Goal: Information Seeking & Learning: Learn about a topic

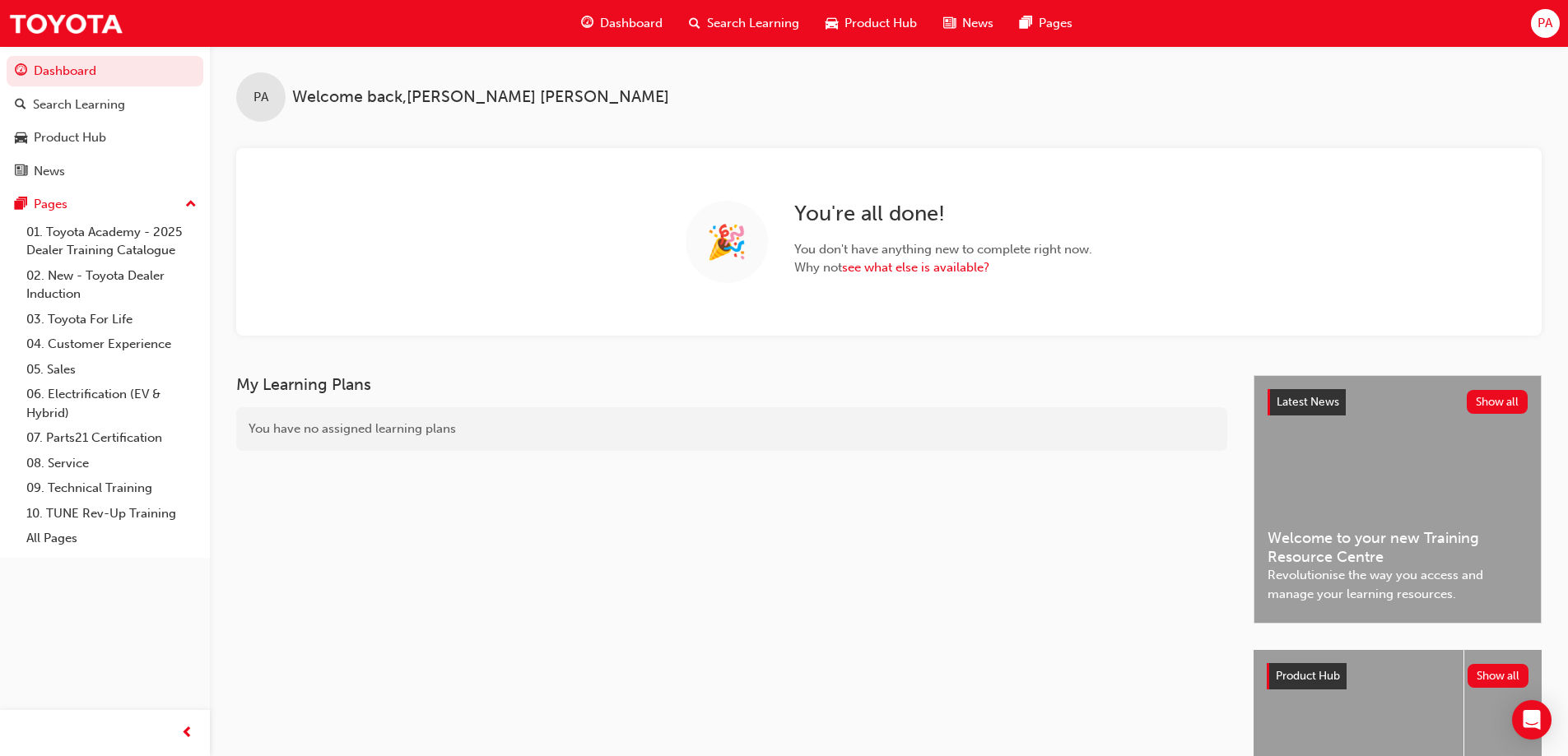
click at [765, 30] on span "Search Learning" at bounding box center [753, 22] width 92 height 19
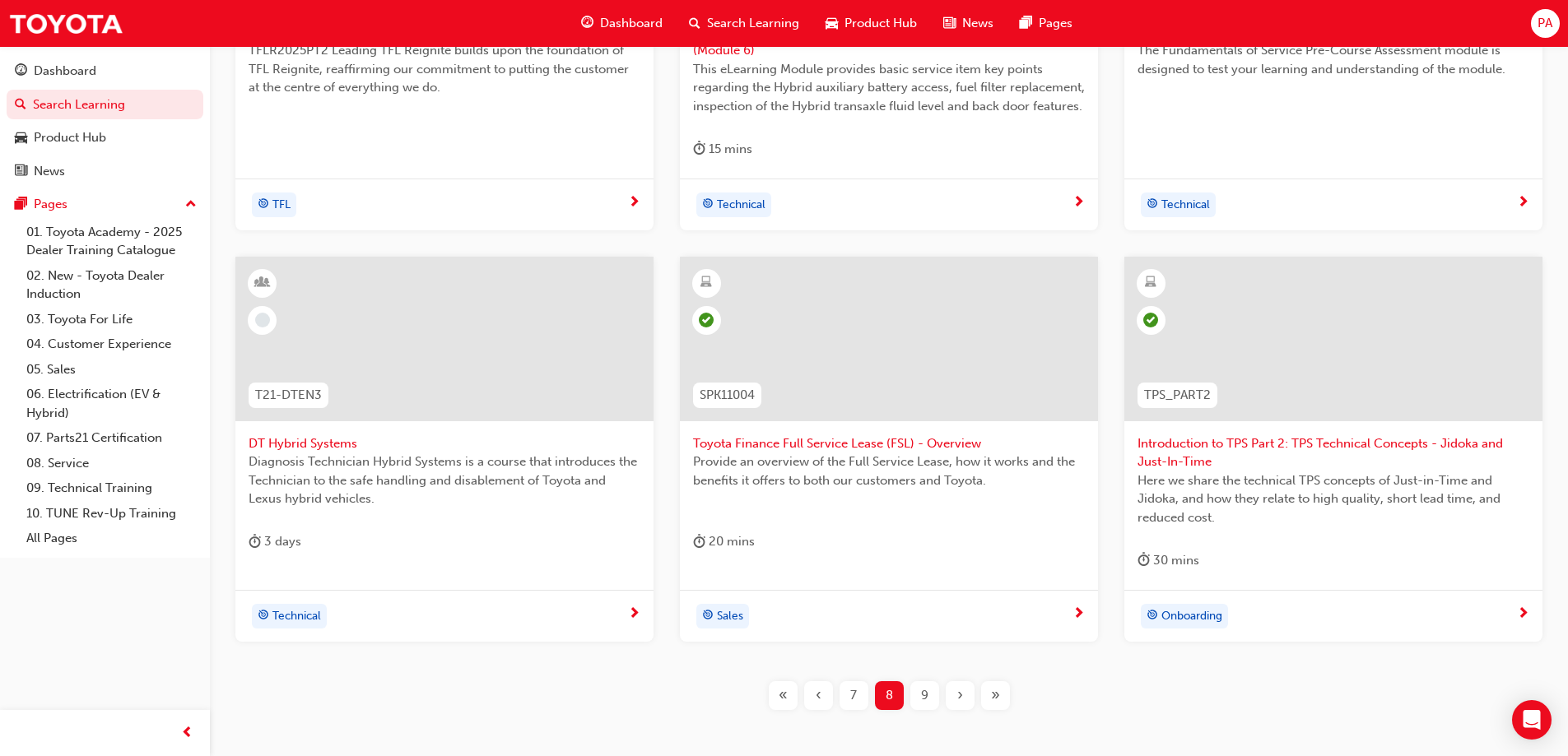
scroll to position [623, 0]
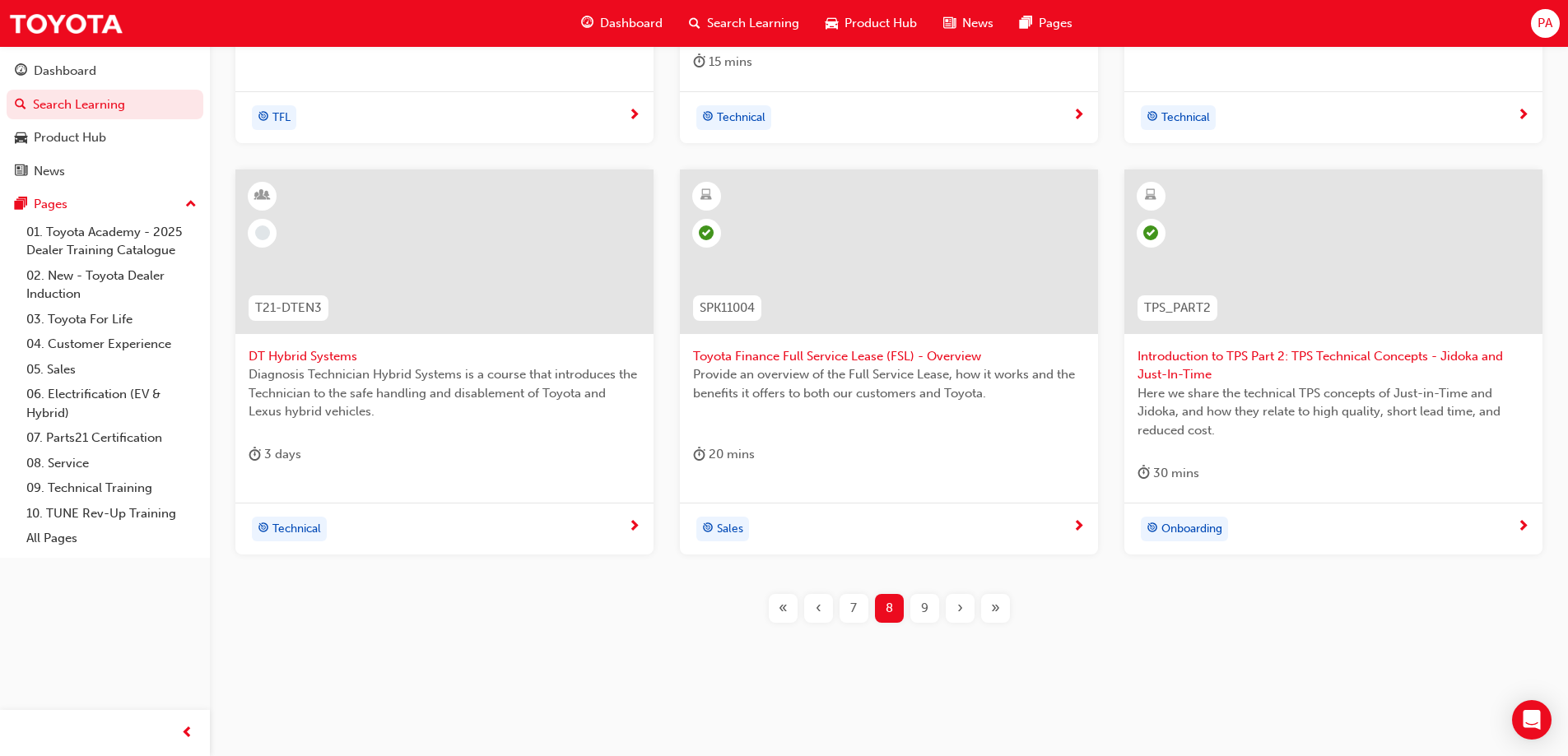
click at [916, 602] on div "9" at bounding box center [924, 608] width 28 height 28
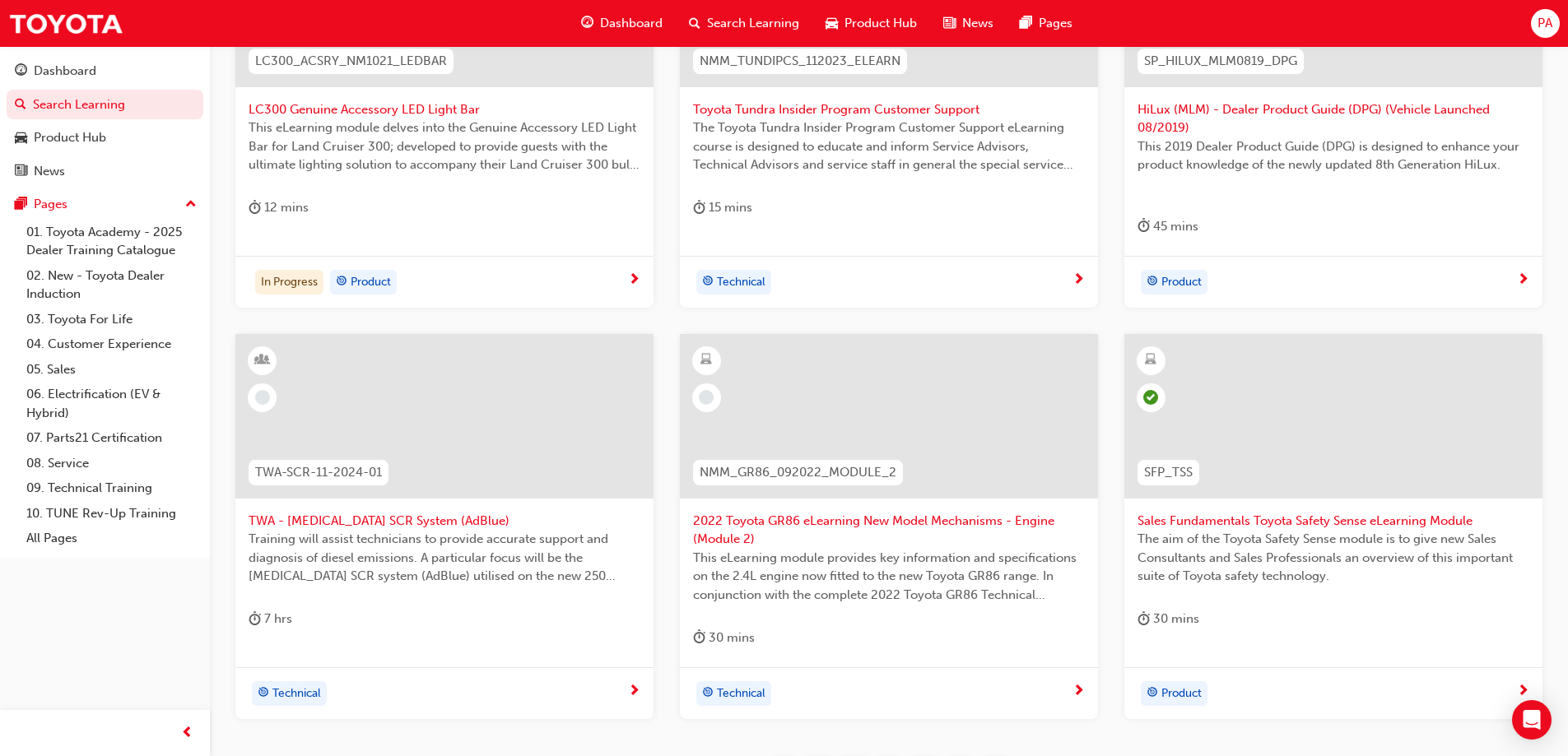
scroll to position [623, 0]
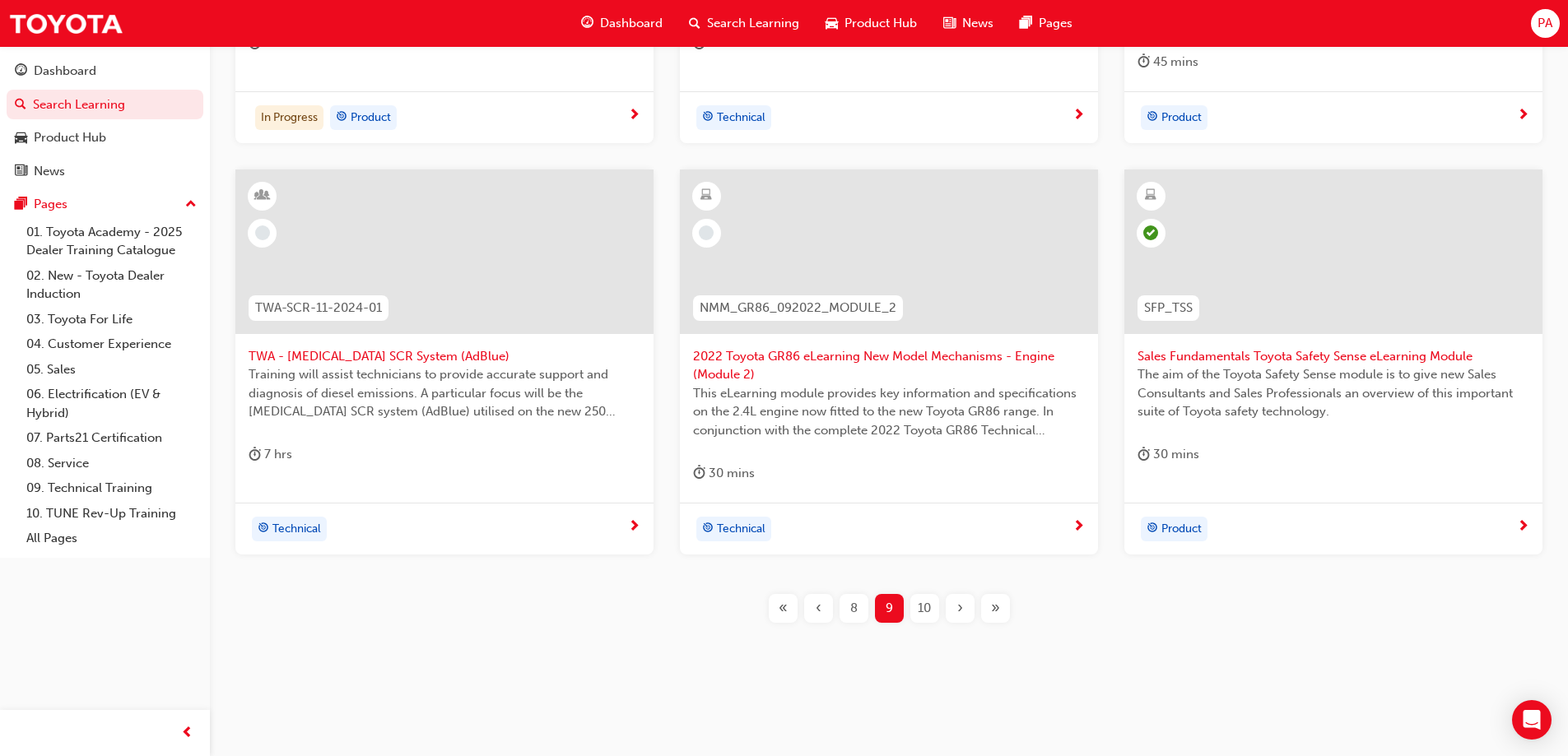
click at [914, 613] on div "10" at bounding box center [924, 608] width 28 height 28
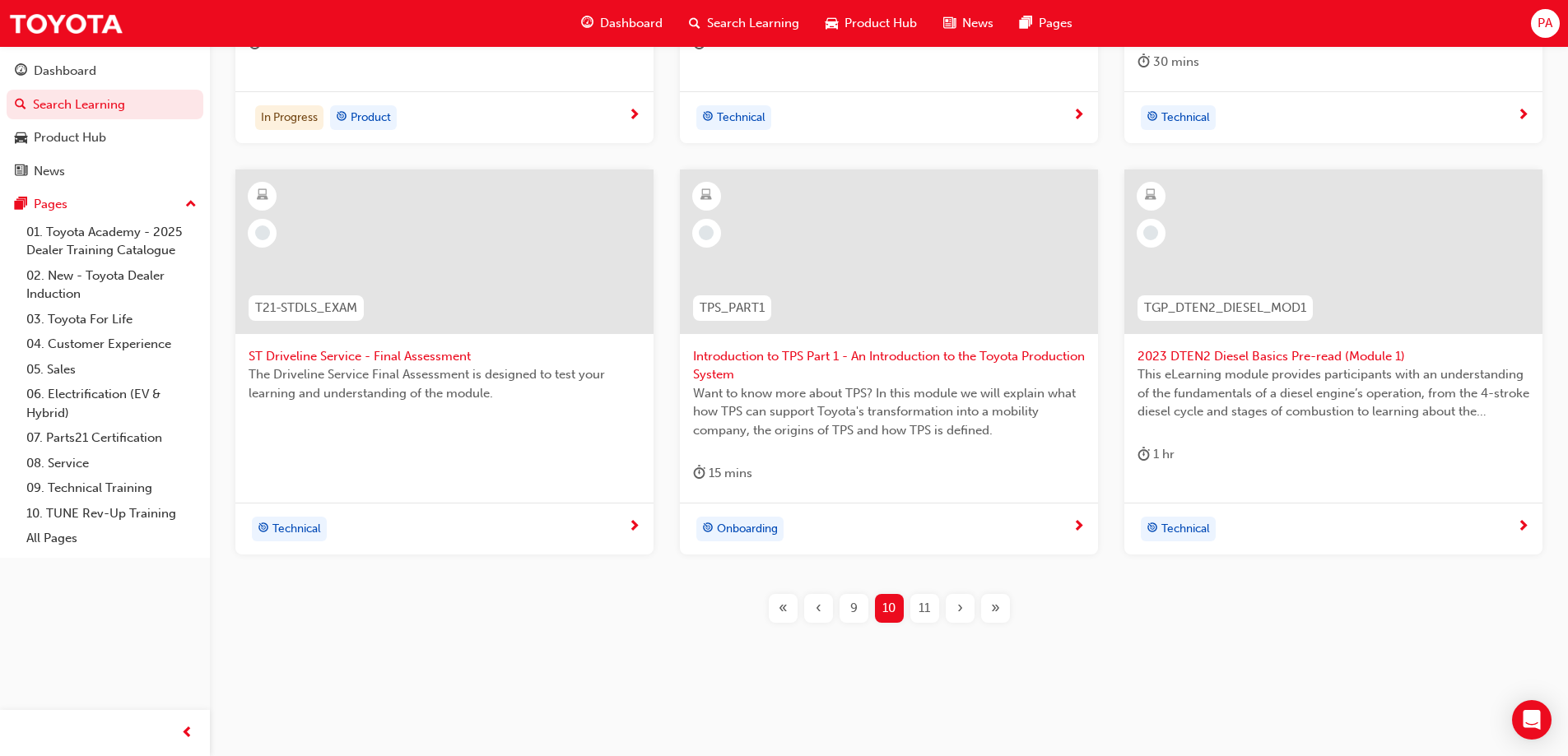
click at [864, 360] on span "Introduction to TPS Part 1 - An Introduction to the Toyota Production System" at bounding box center [888, 366] width 392 height 37
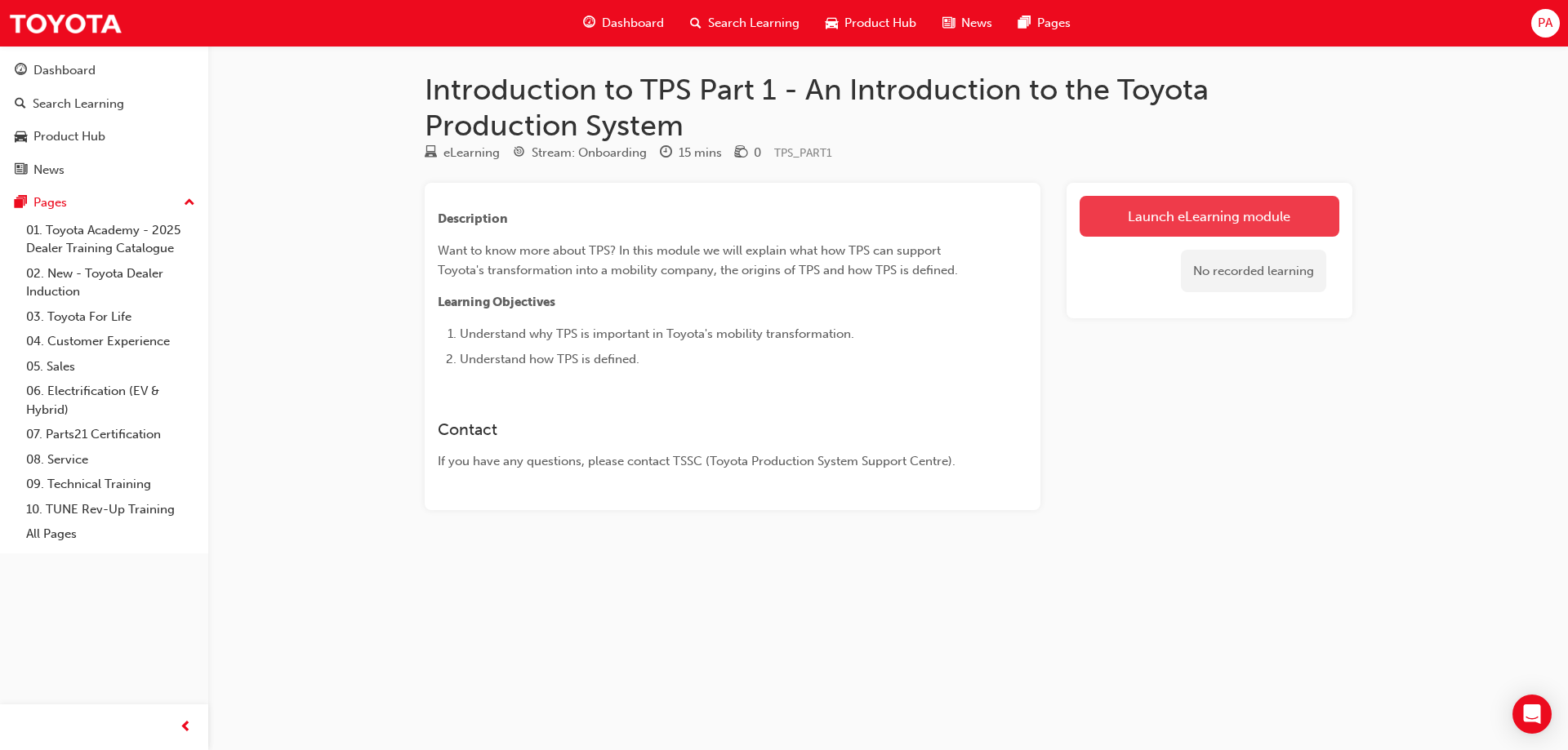
click at [1230, 220] on link "Launch eLearning module" at bounding box center [1209, 216] width 260 height 41
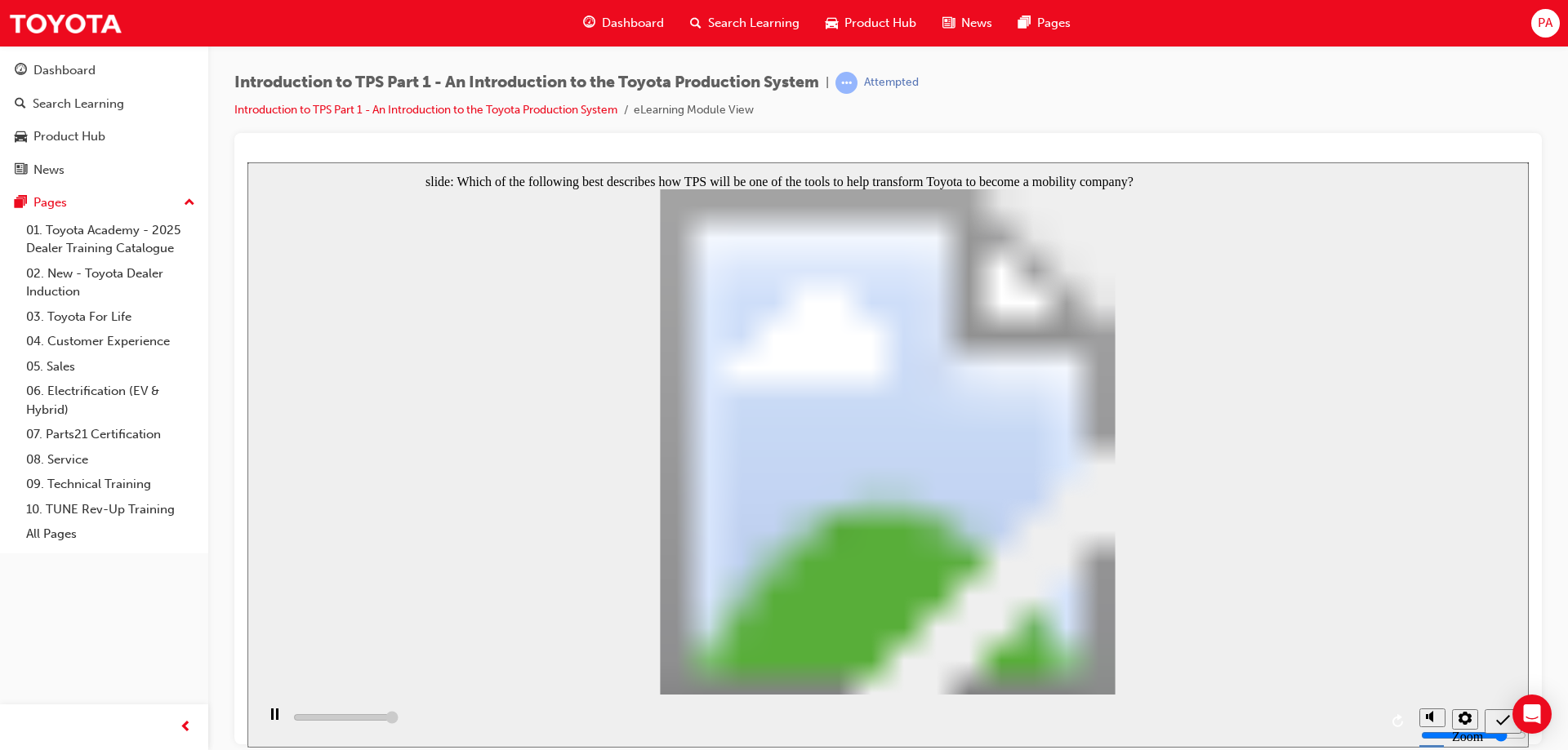
type input "5000"
radio input "true"
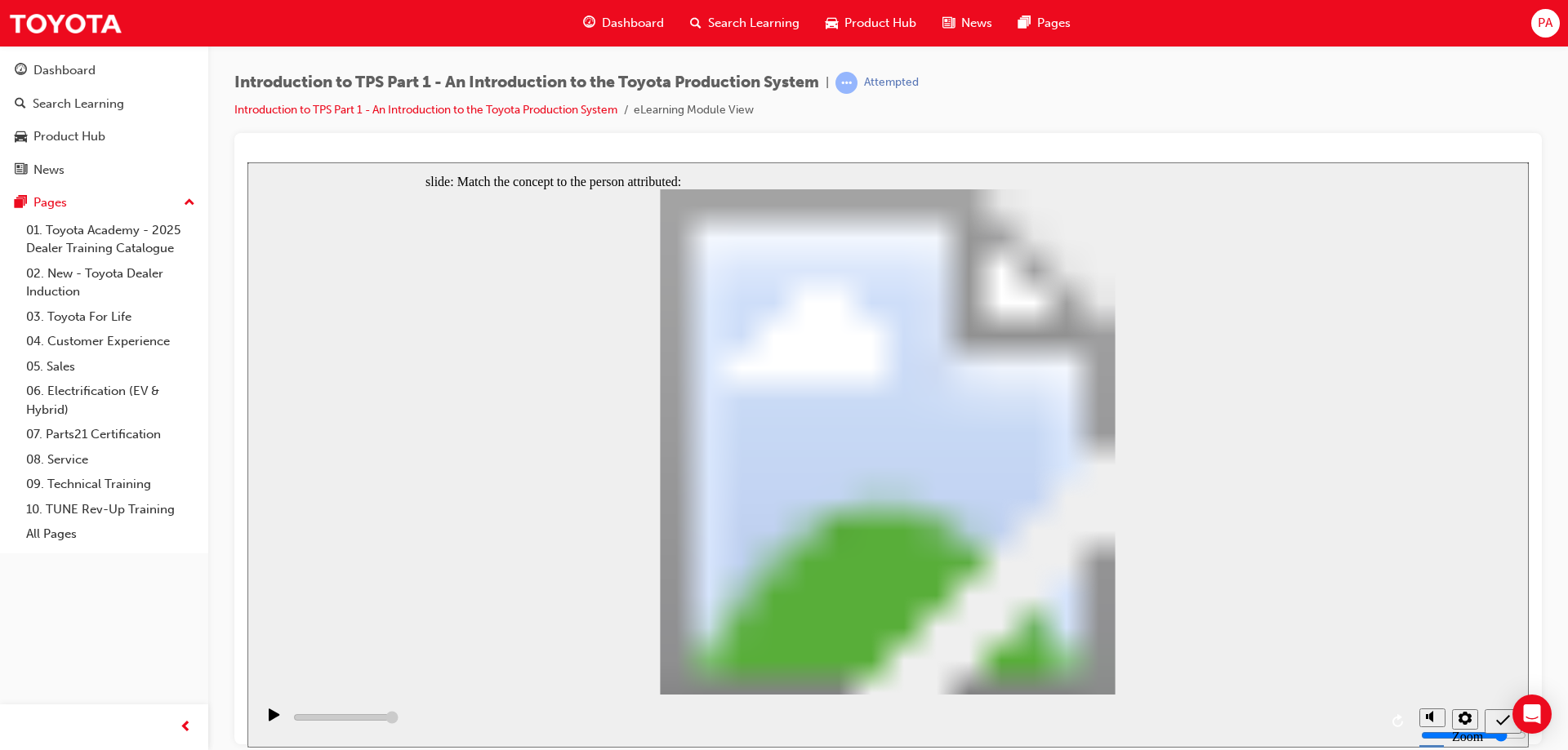
click at [1221, 435] on div "slide: Match the concept to the person attributed: [PERSON_NAME] [PERSON_NAME] …" at bounding box center [888, 674] width 1281 height 1026
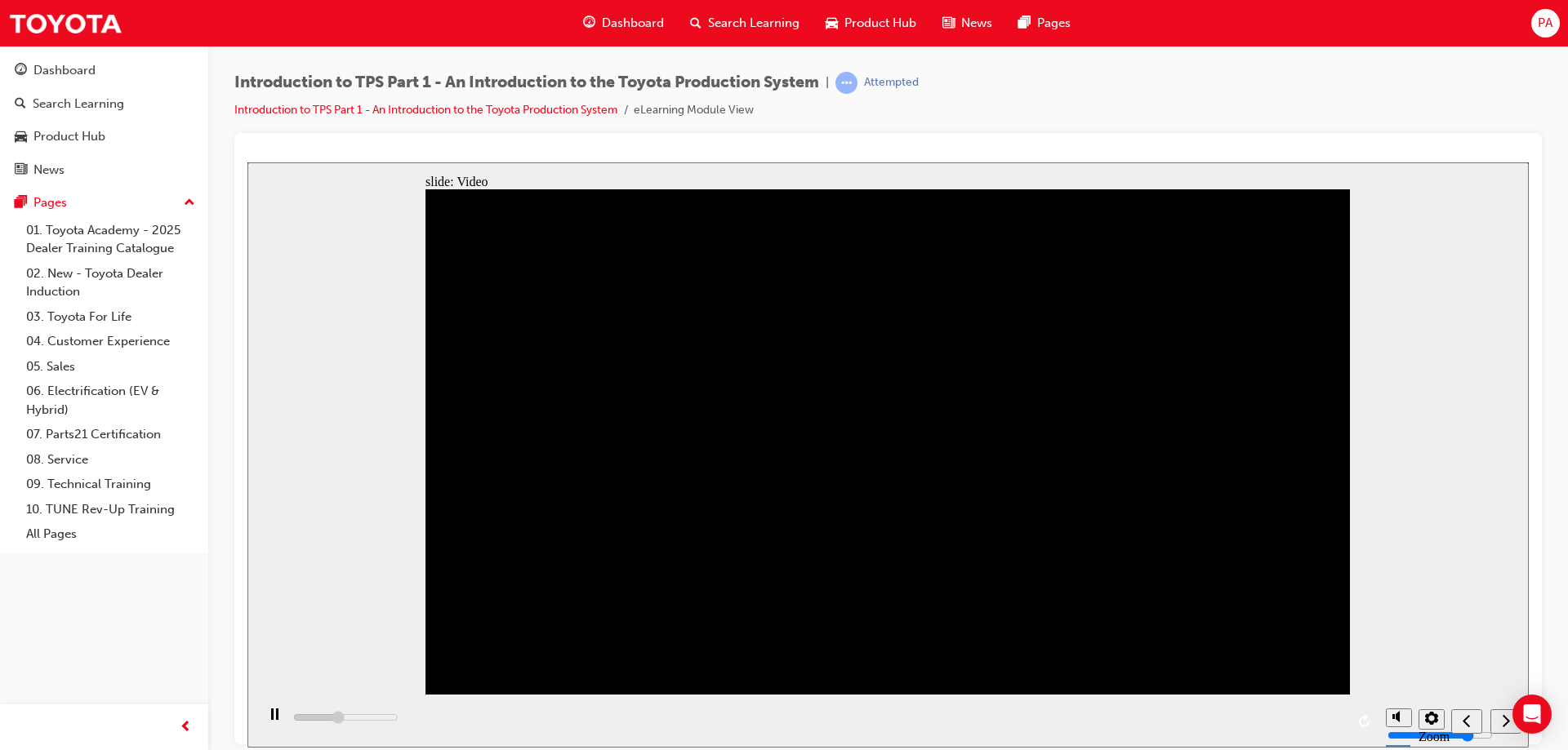
click at [271, 718] on rect "Pause (Ctrl+Alt+P)" at bounding box center [272, 714] width 3 height 12
click at [271, 720] on icon "Play (Ctrl+Alt+P)" at bounding box center [274, 714] width 11 height 13
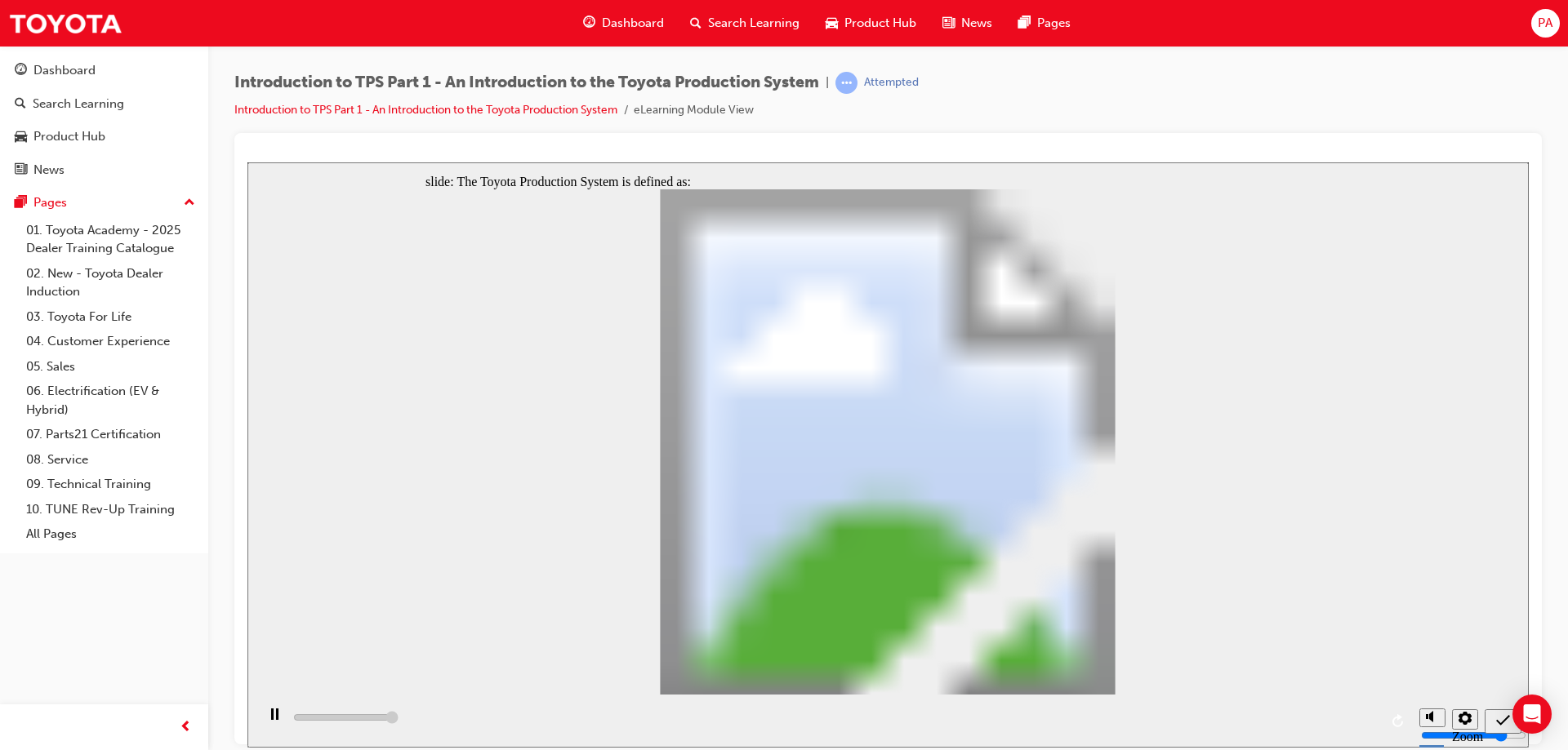
type input "5000"
radio input "true"
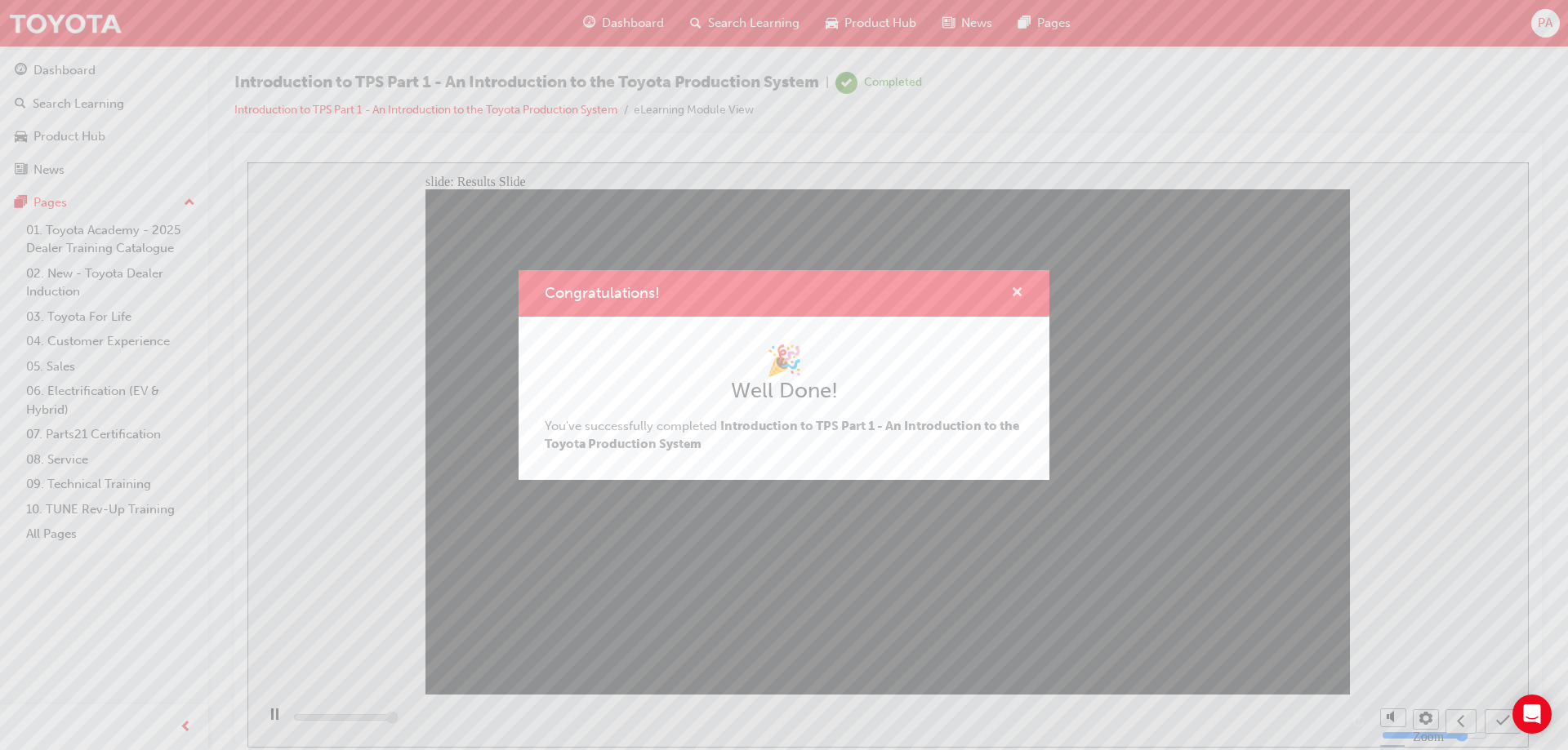
type input "5000"
click at [1022, 292] on span "cross-icon" at bounding box center [1017, 293] width 13 height 15
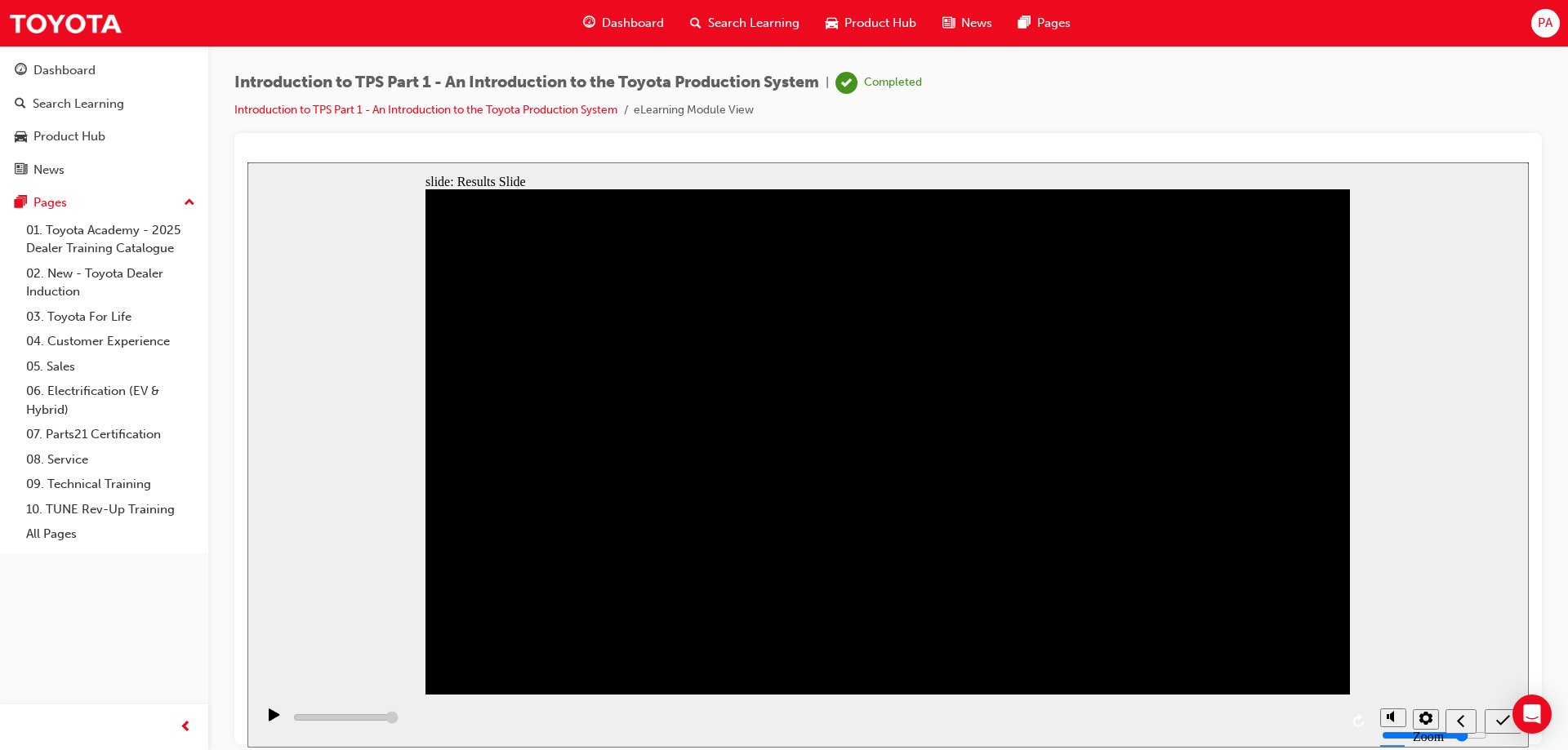
click at [1490, 724] on div "Submit (Ctrl+Alt+S)" at bounding box center [1502, 722] width 23 height 17
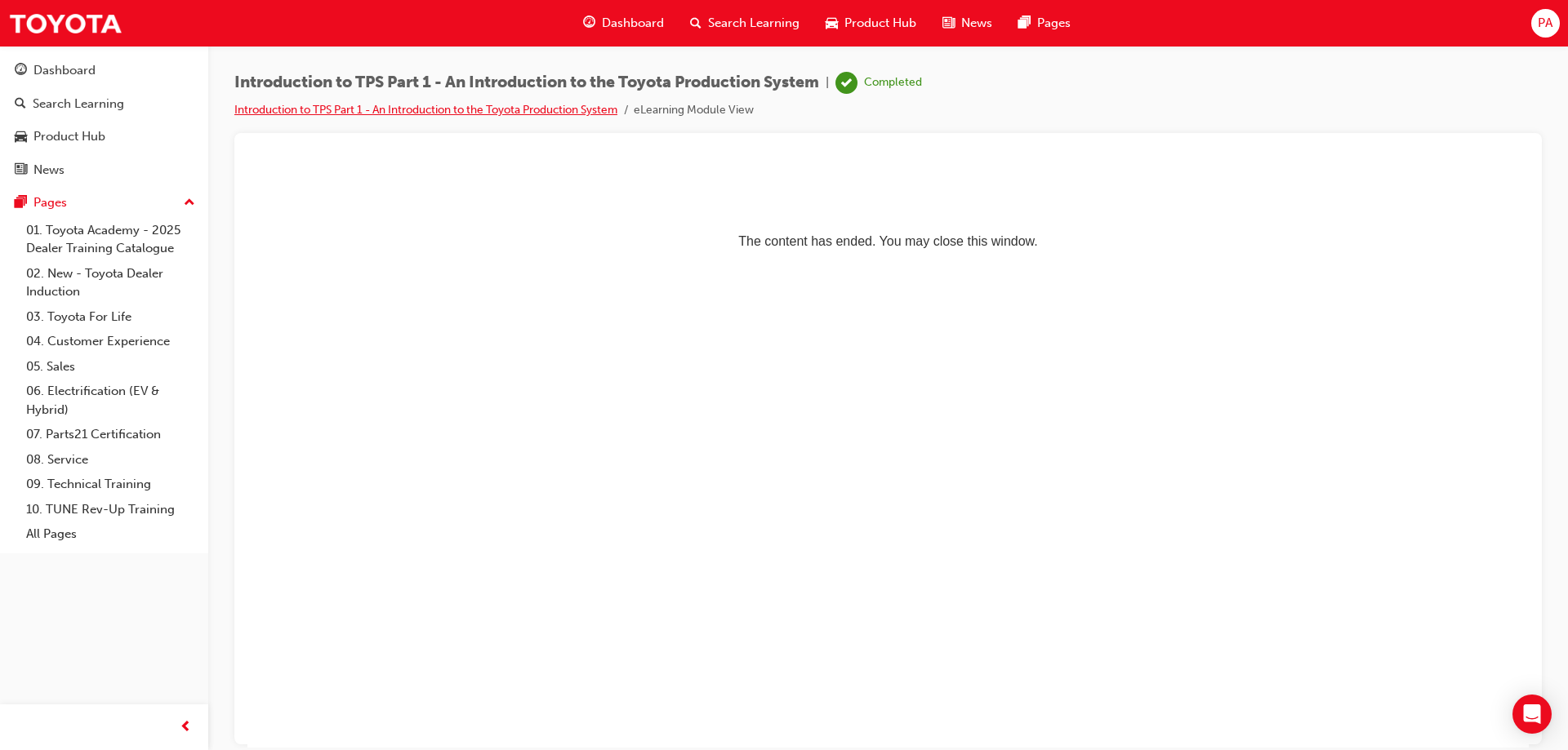
click at [336, 106] on link "Introduction to TPS Part 1 - An Introduction to the Toyota Production System" at bounding box center [425, 110] width 383 height 14
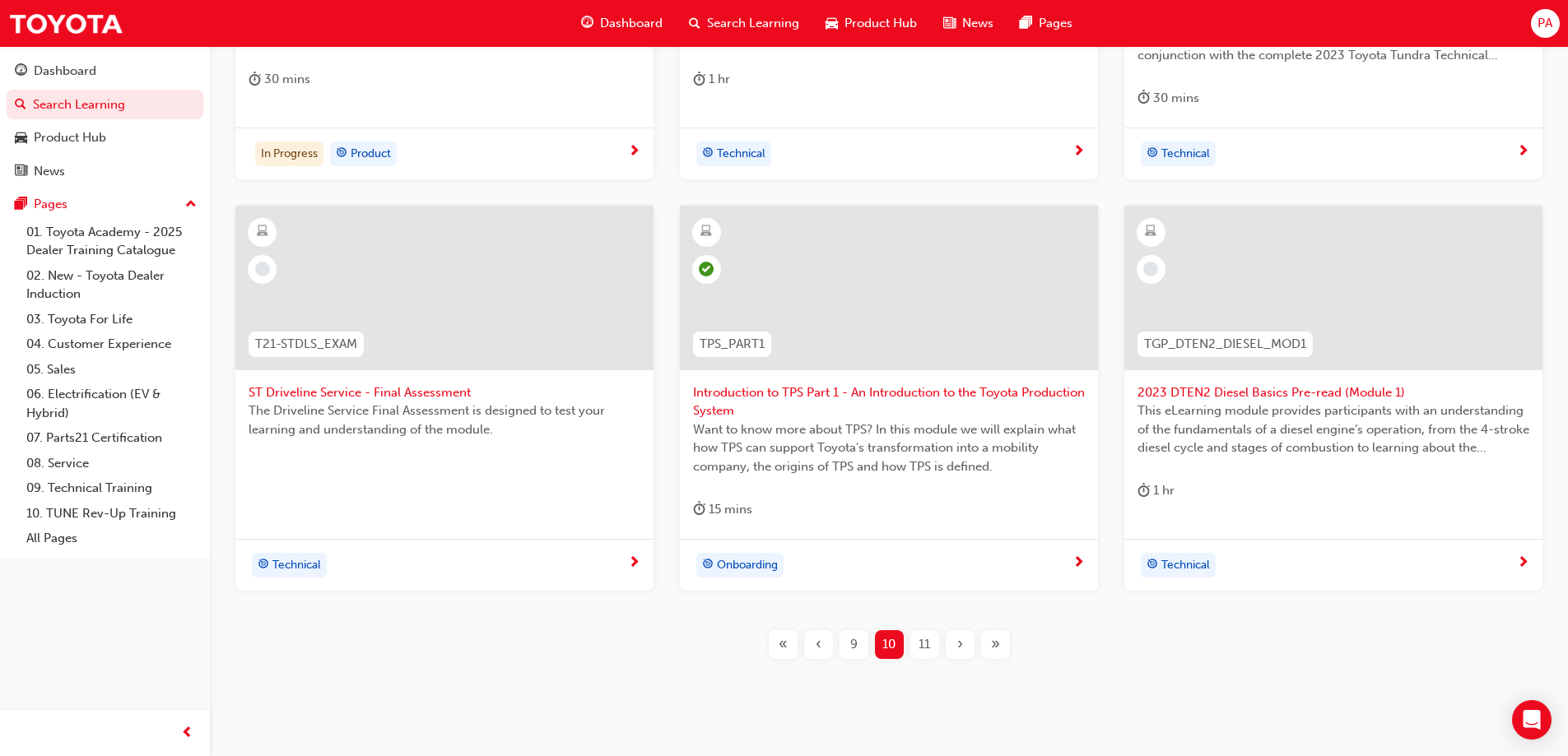
scroll to position [623, 0]
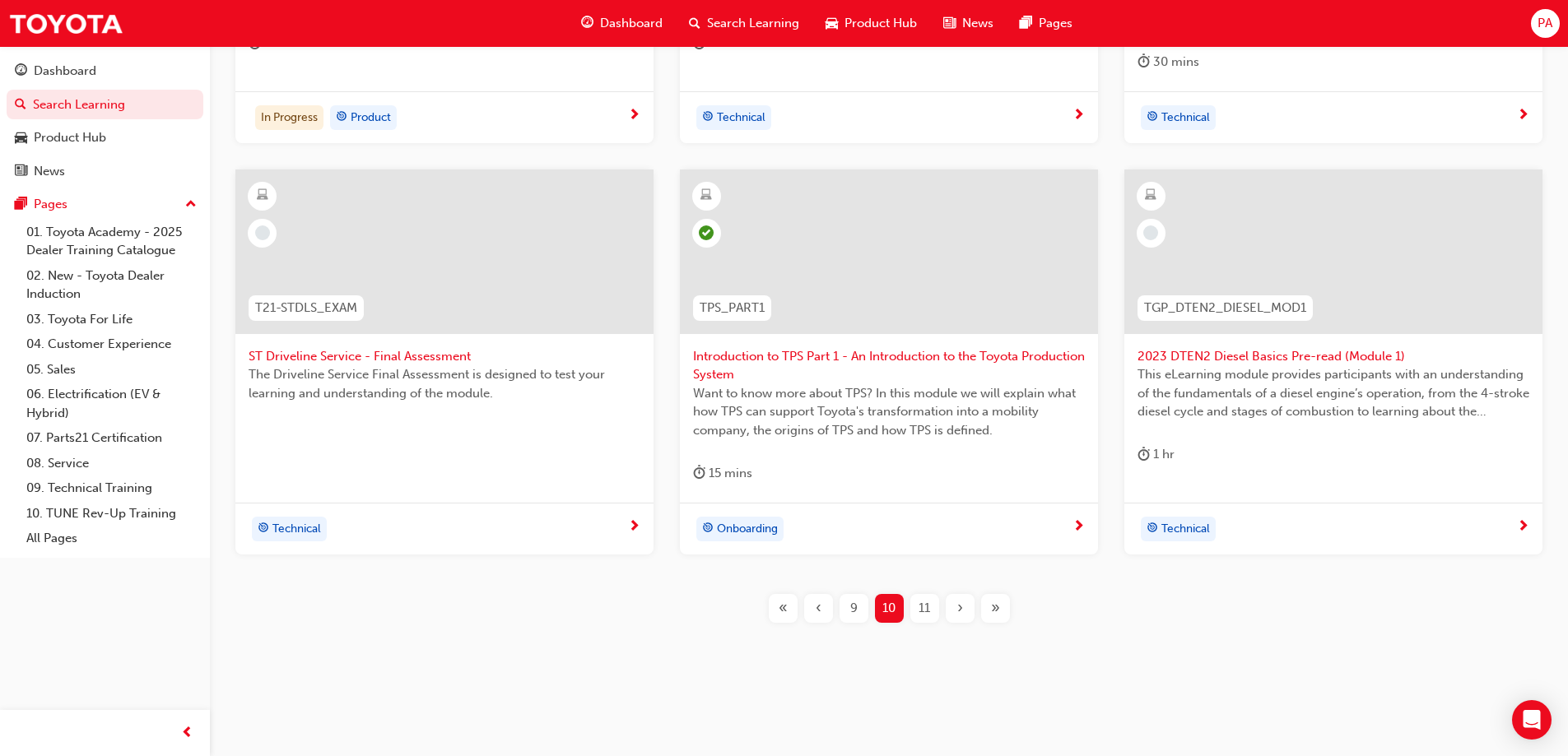
click at [932, 611] on div "11" at bounding box center [924, 608] width 28 height 28
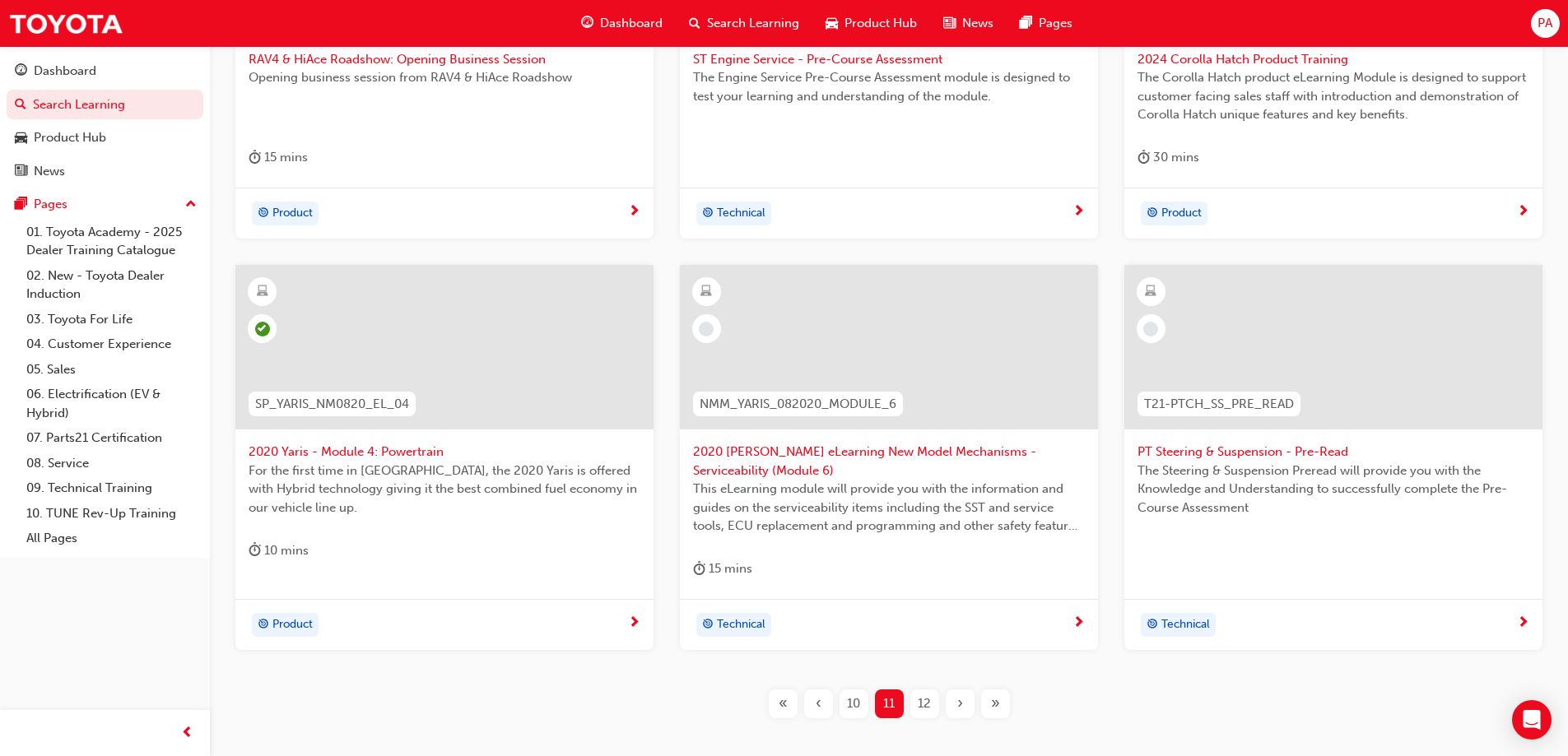
scroll to position [521, 0]
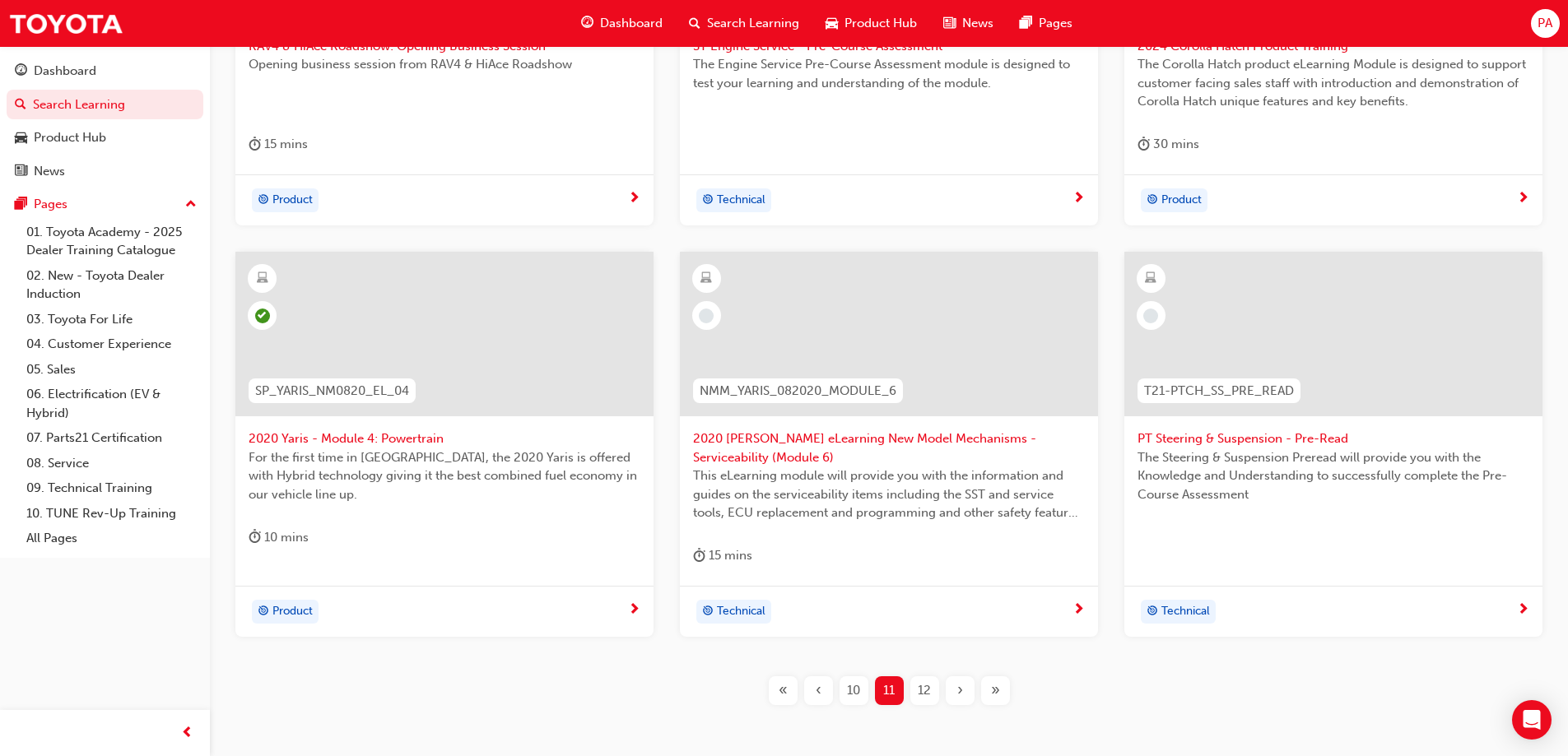
click at [931, 698] on div "12" at bounding box center [924, 690] width 28 height 28
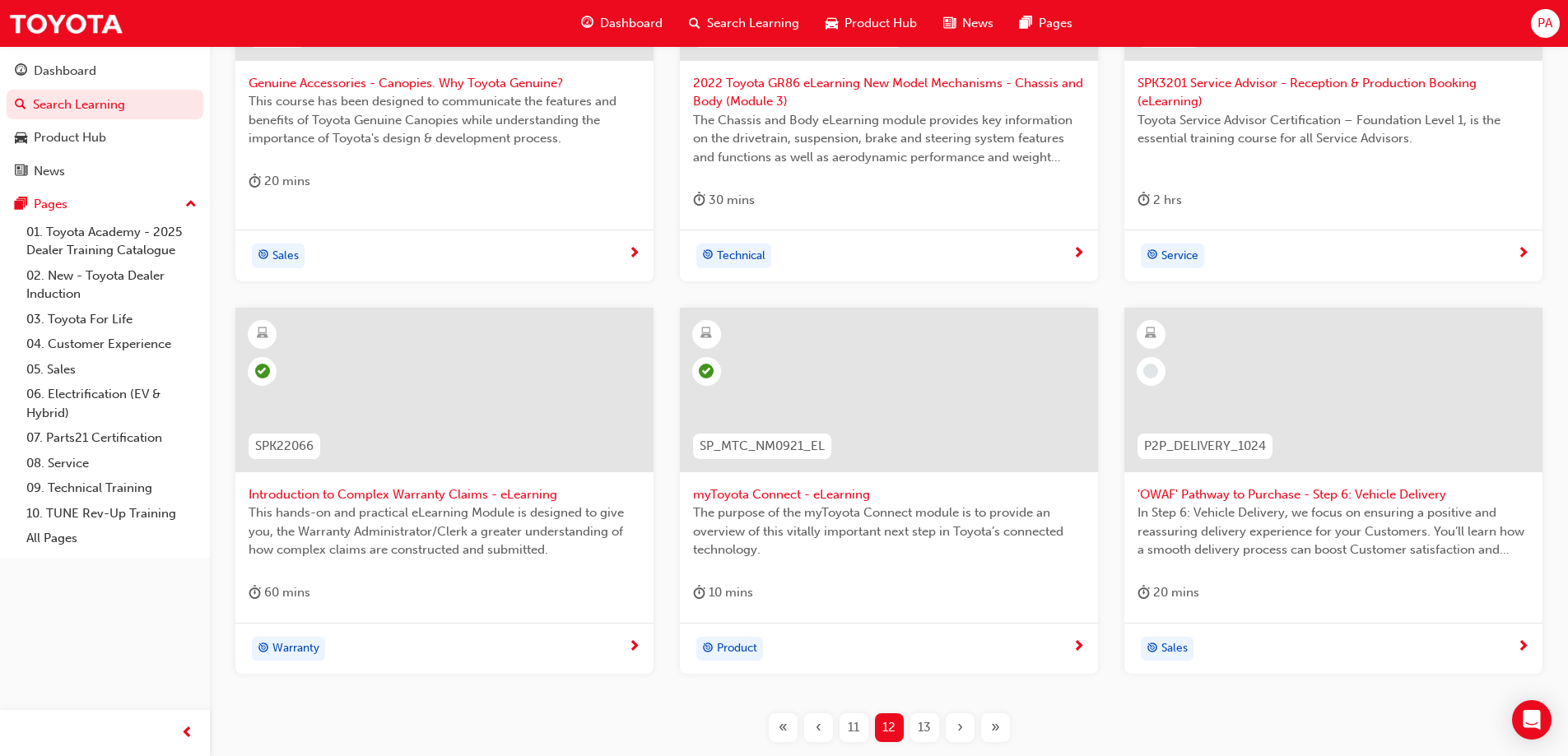
scroll to position [521, 0]
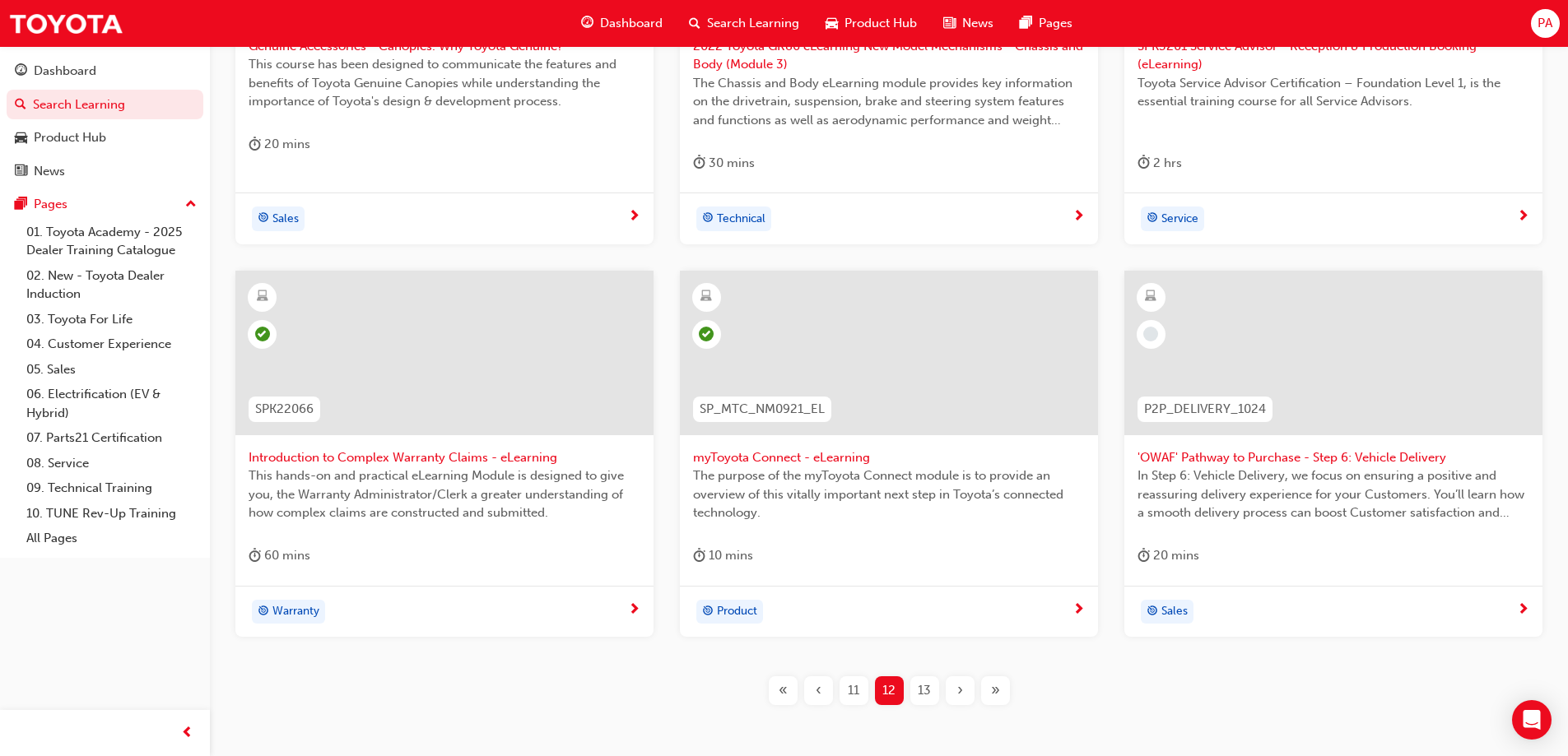
click at [926, 689] on span "13" at bounding box center [923, 690] width 13 height 19
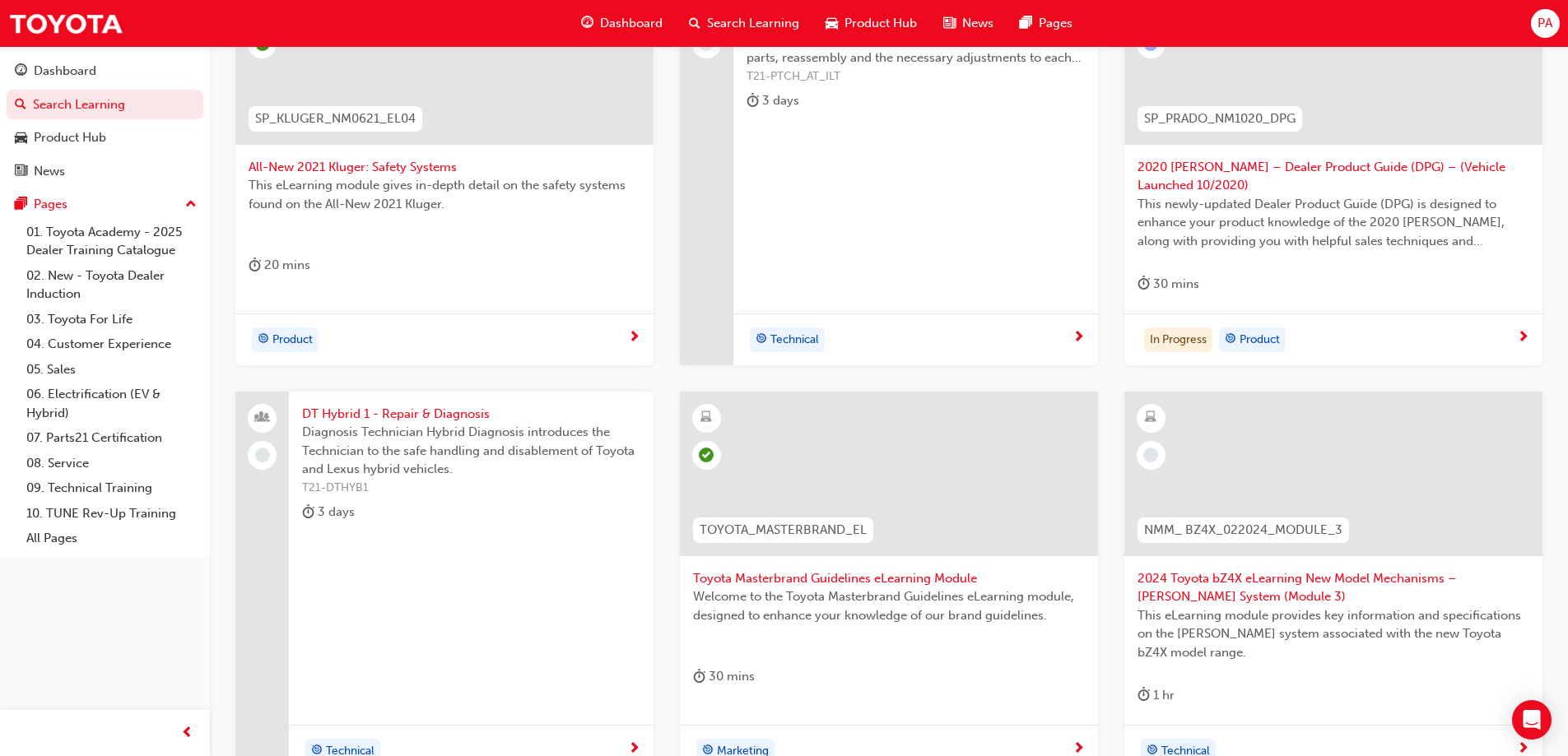
scroll to position [193, 0]
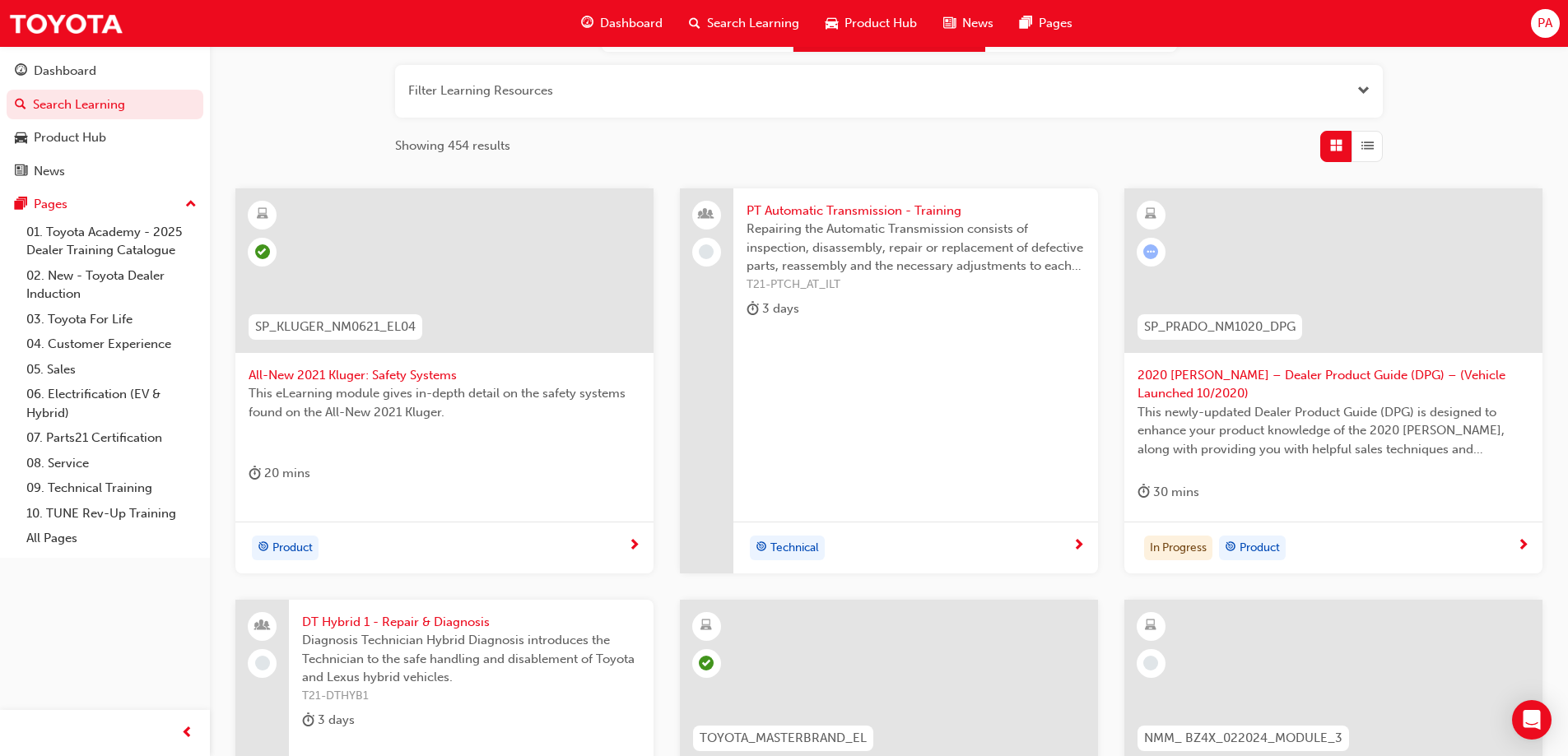
click at [1235, 407] on span "This newly-updated Dealer Product Guide (DPG) is designed to enhance your produ…" at bounding box center [1333, 430] width 392 height 56
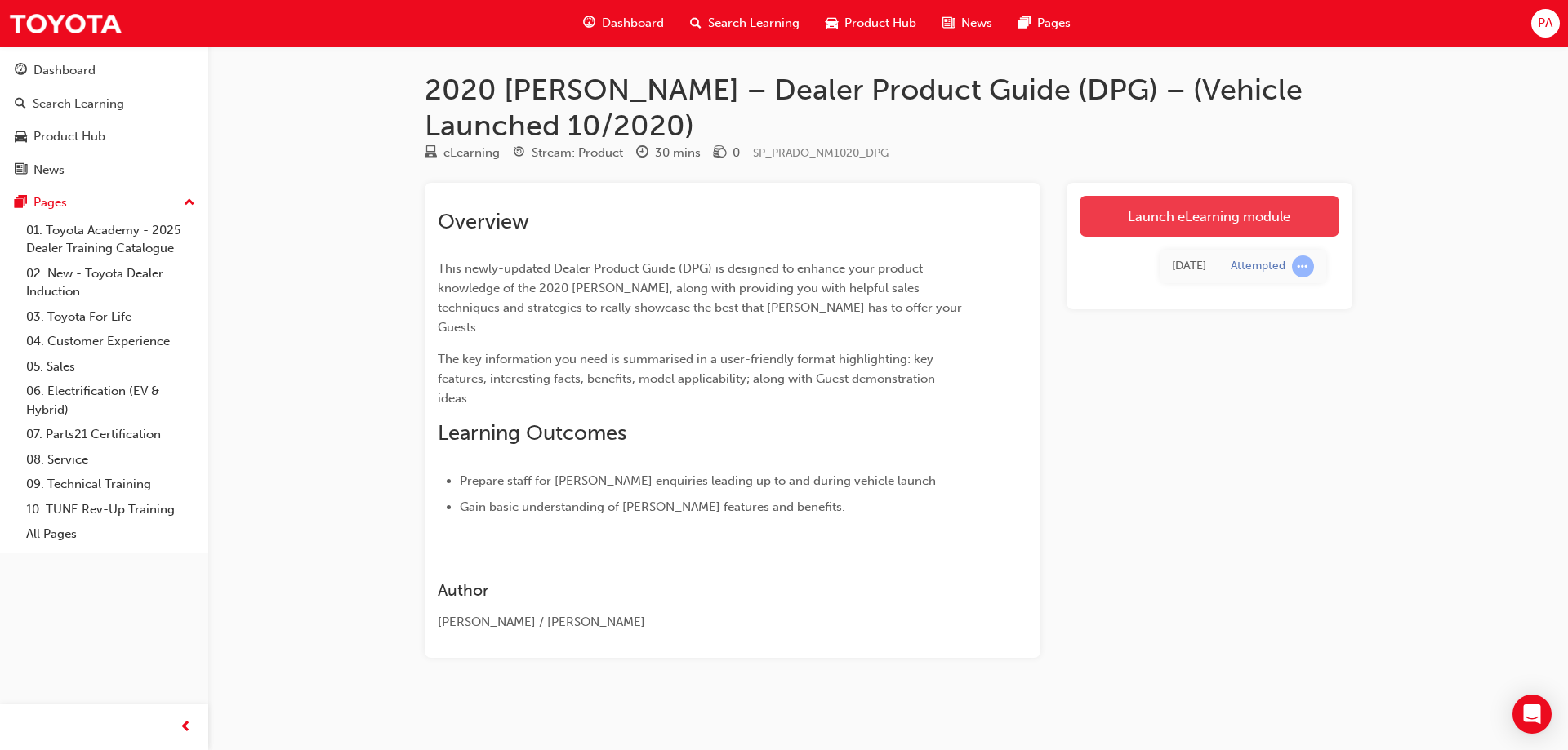
click at [1229, 209] on link "Launch eLearning module" at bounding box center [1209, 216] width 260 height 41
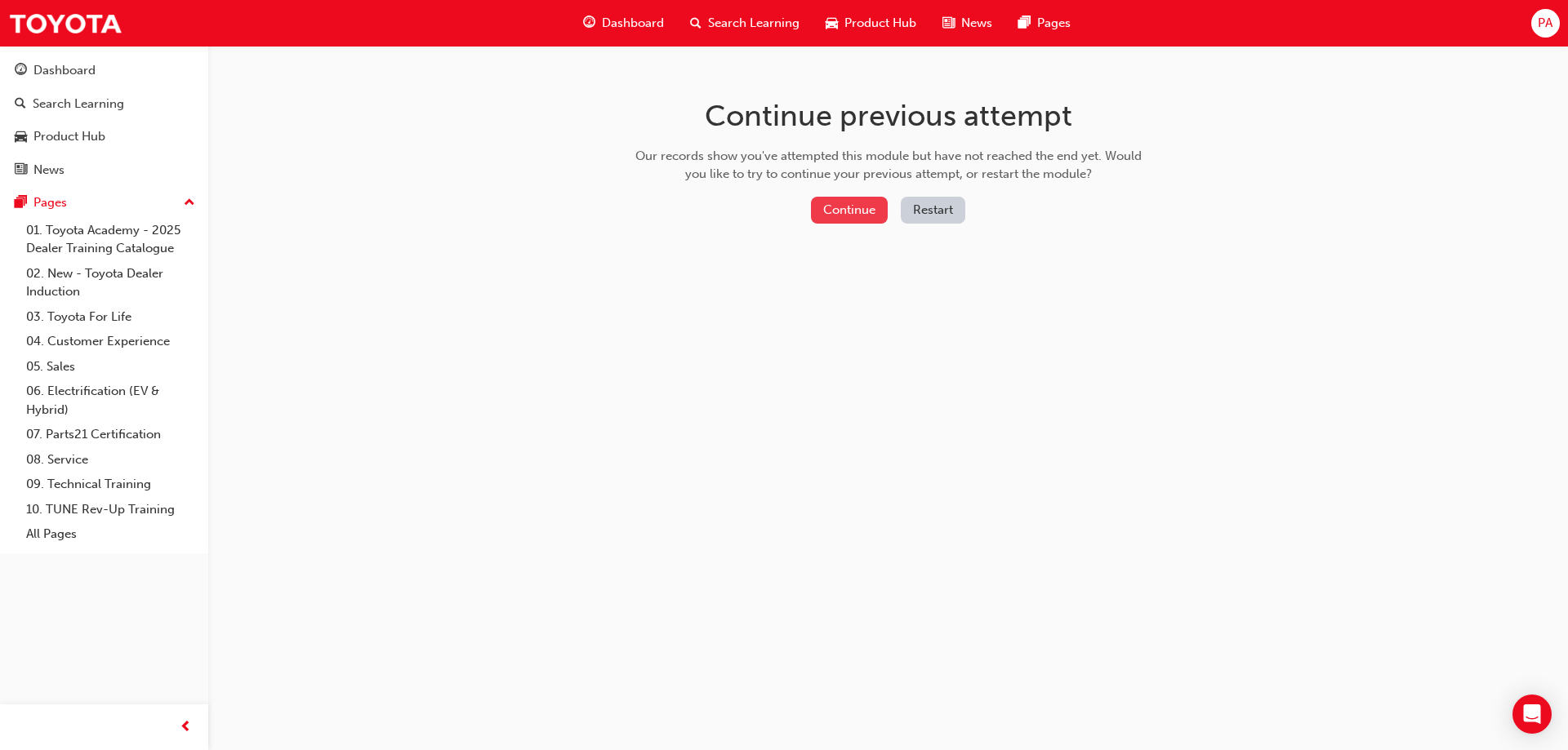
click at [861, 214] on button "Continue" at bounding box center [849, 211] width 77 height 27
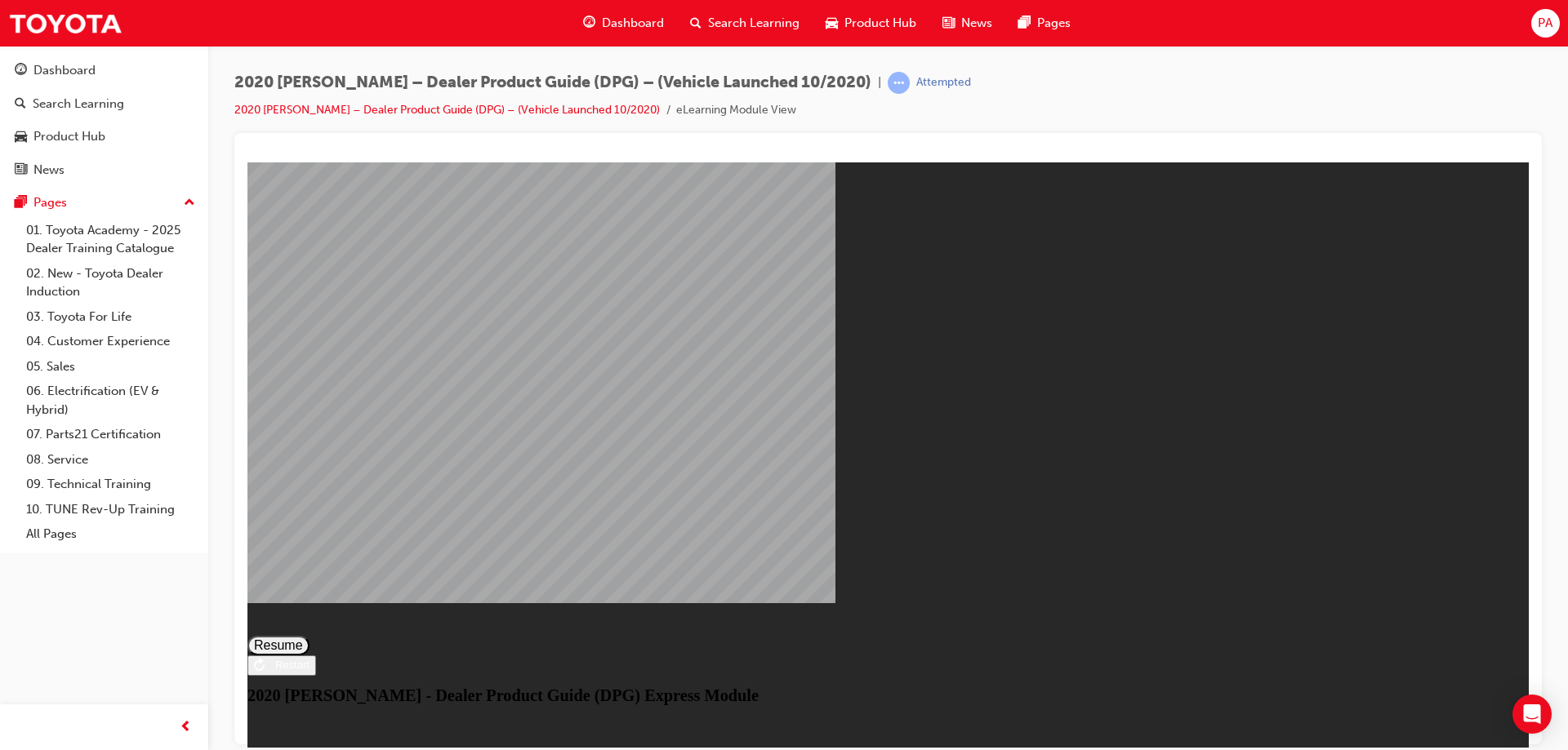
click at [310, 636] on button "Resume" at bounding box center [278, 645] width 62 height 19
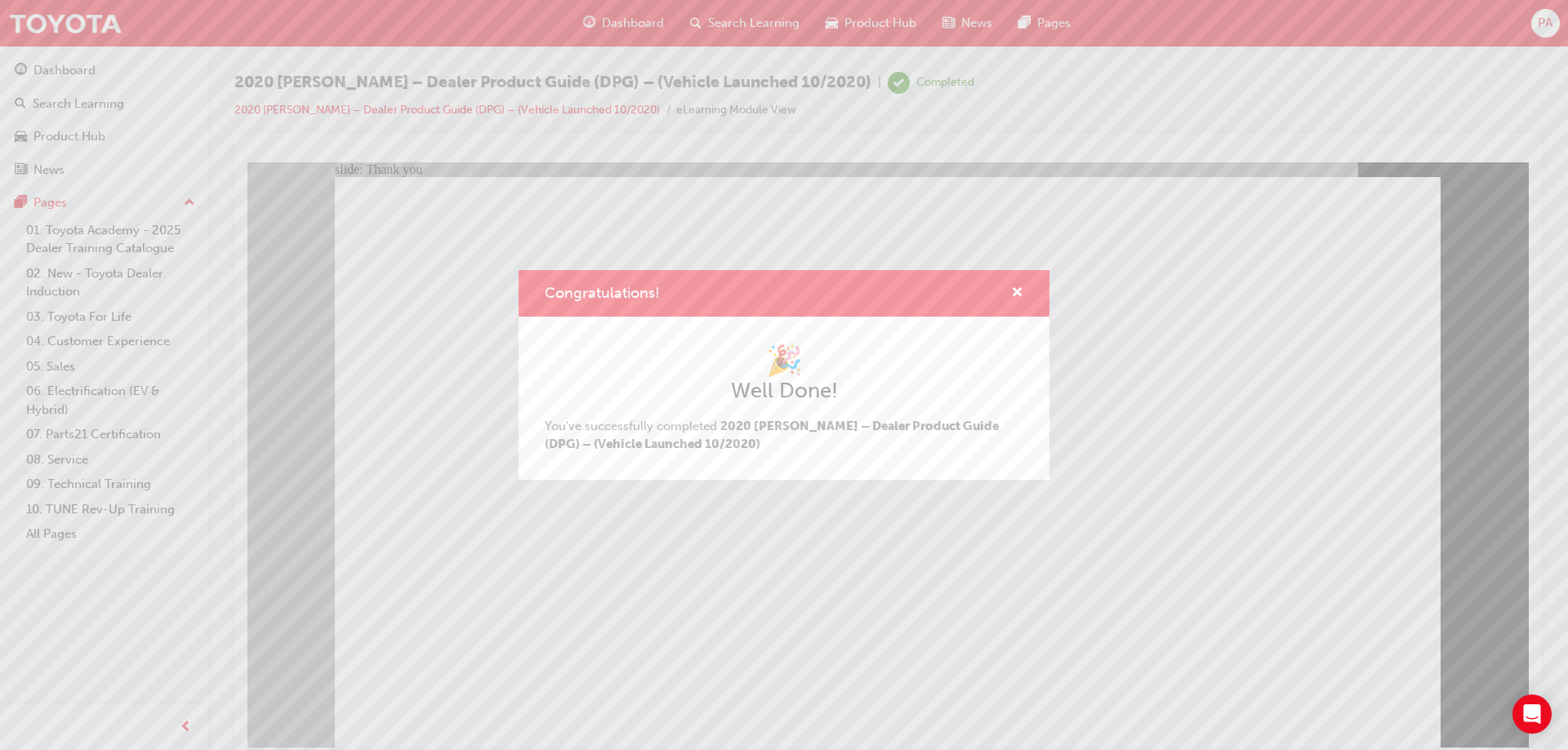
click at [661, 628] on div "Congratulations! 🎉 Well Done! You've successfully completed 2020 [PERSON_NAME] …" at bounding box center [784, 375] width 1568 height 750
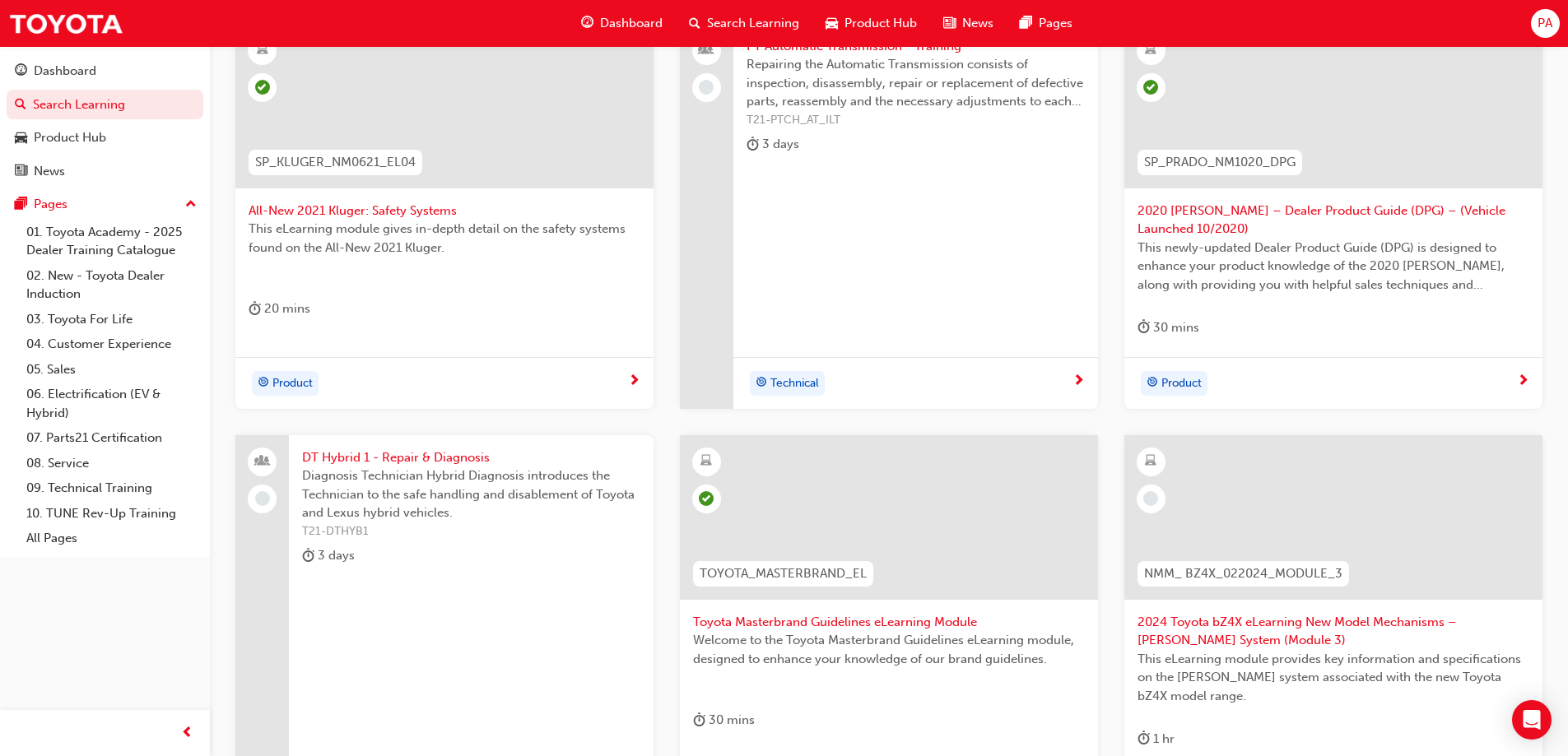
scroll to position [439, 0]
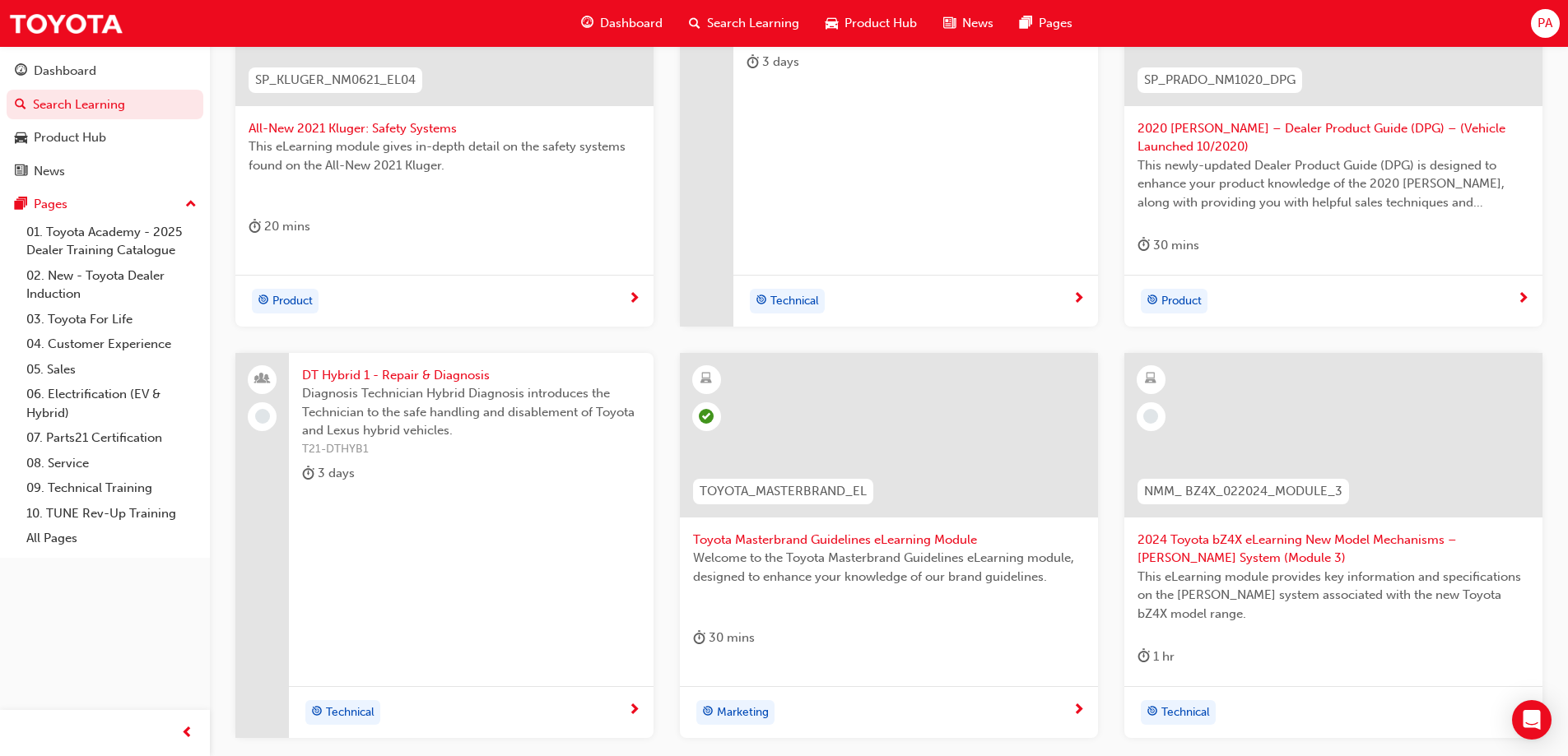
click at [1187, 554] on span "2024 Toyota bZ4X eLearning New Model Mechanisms – [PERSON_NAME] System (Module …" at bounding box center [1333, 550] width 392 height 37
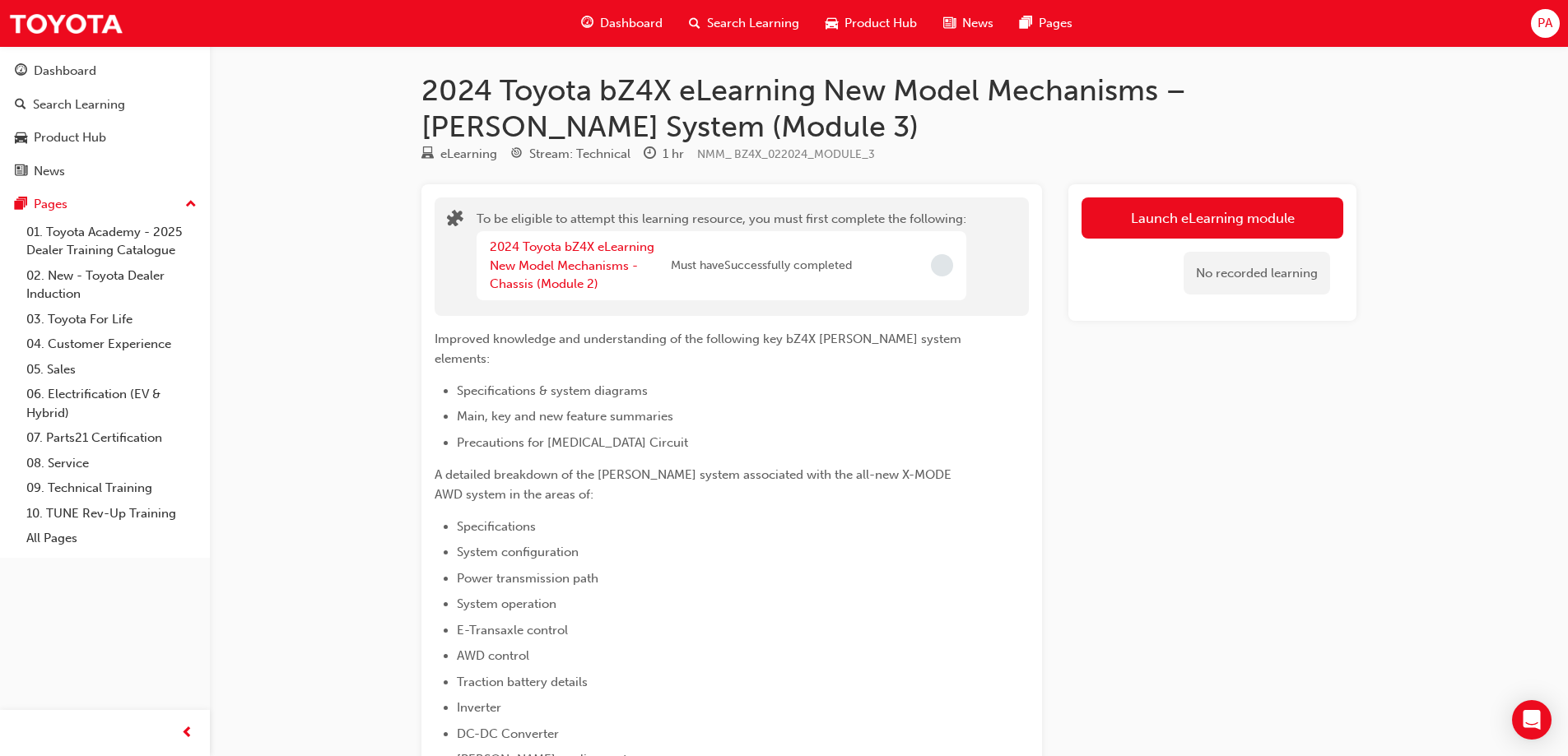
click at [570, 254] on div "2024 Toyota bZ4X eLearning New Model Mechanisms - Chassis (Module 2)" at bounding box center [580, 265] width 181 height 56
click at [570, 273] on link "2024 Toyota bZ4X eLearning New Model Mechanisms - Chassis (Module 2)" at bounding box center [572, 265] width 164 height 52
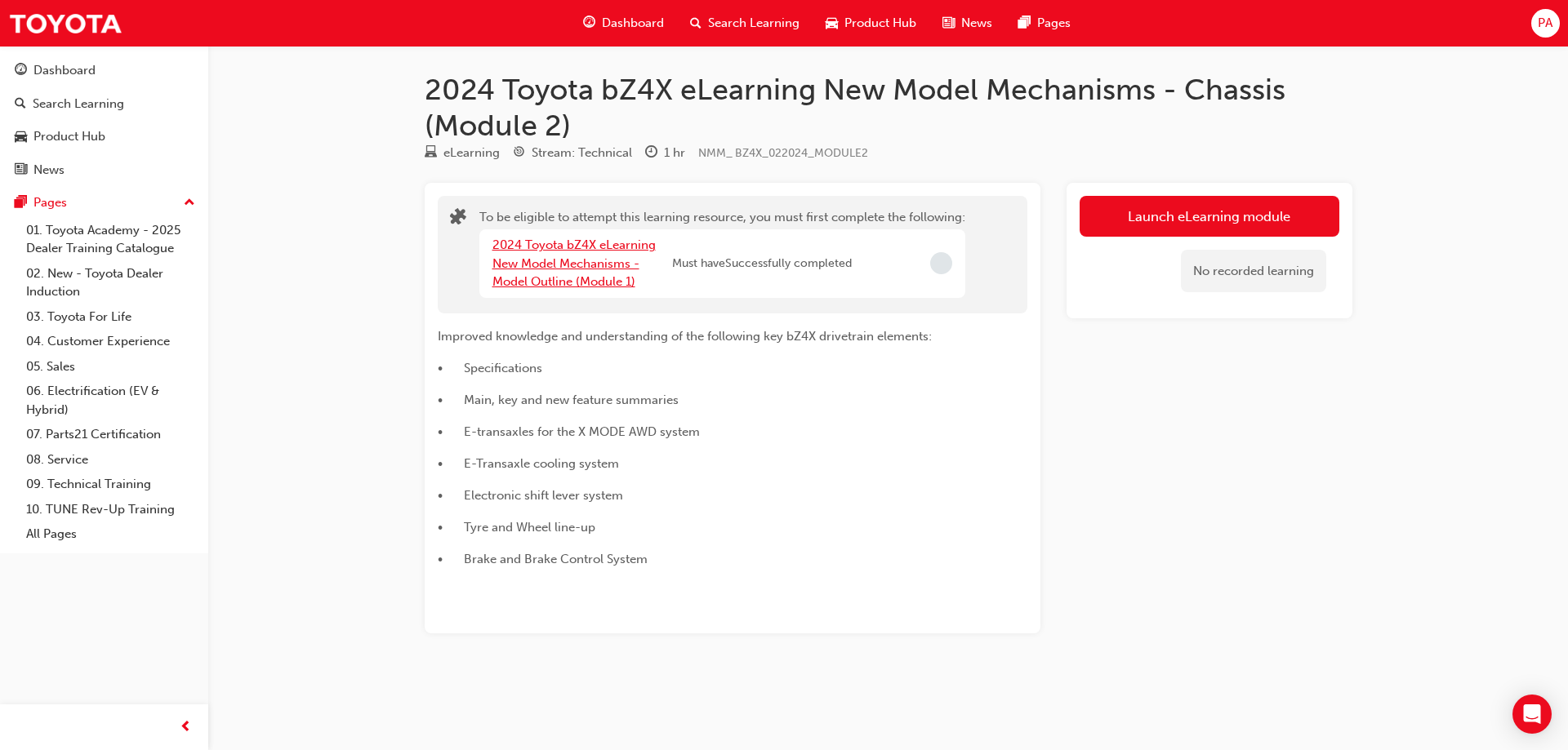
click at [566, 264] on link "2024 Toyota bZ4X eLearning New Model Mechanisms - Model Outline (Module 1)" at bounding box center [573, 263] width 163 height 51
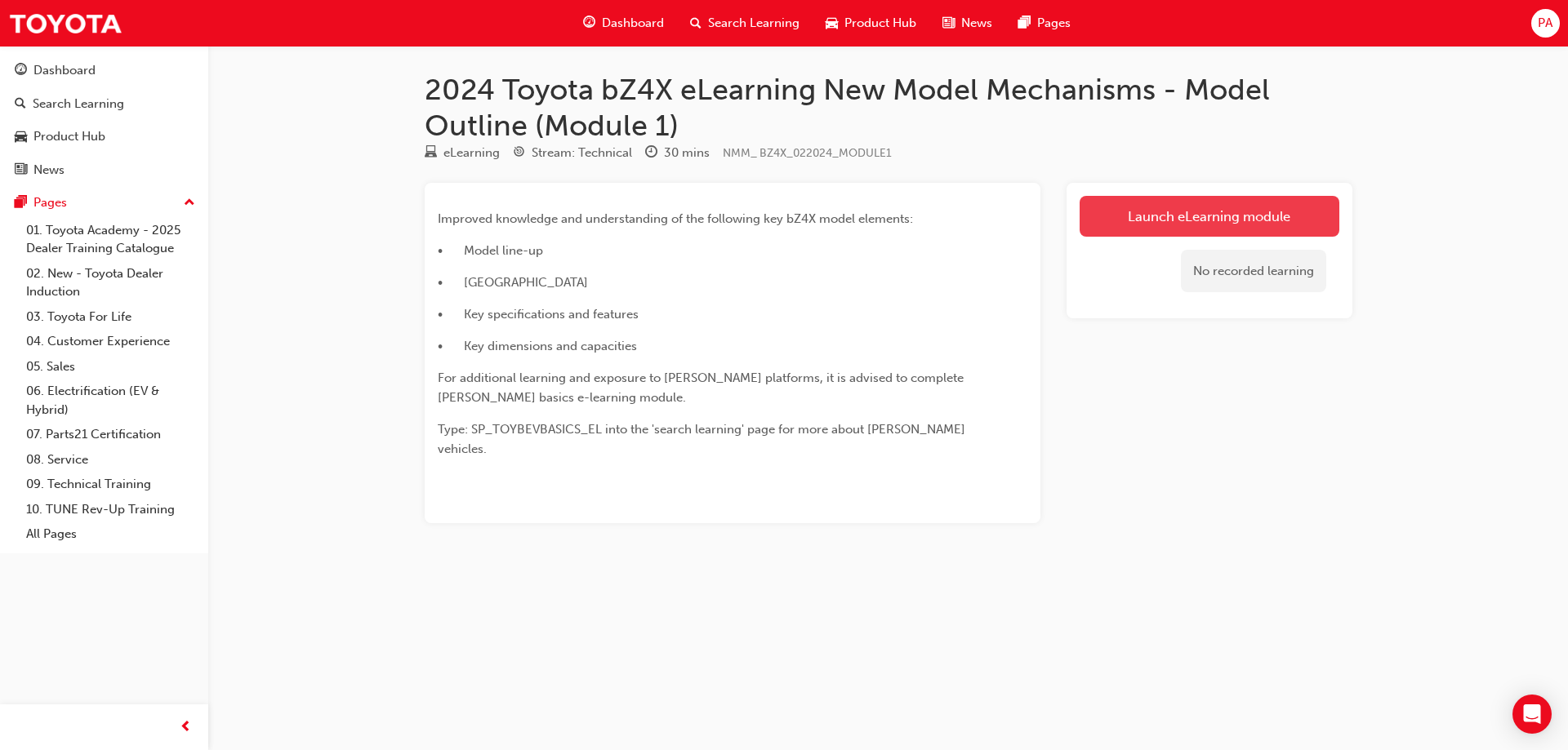
click at [1156, 228] on link "Launch eLearning module" at bounding box center [1209, 216] width 260 height 41
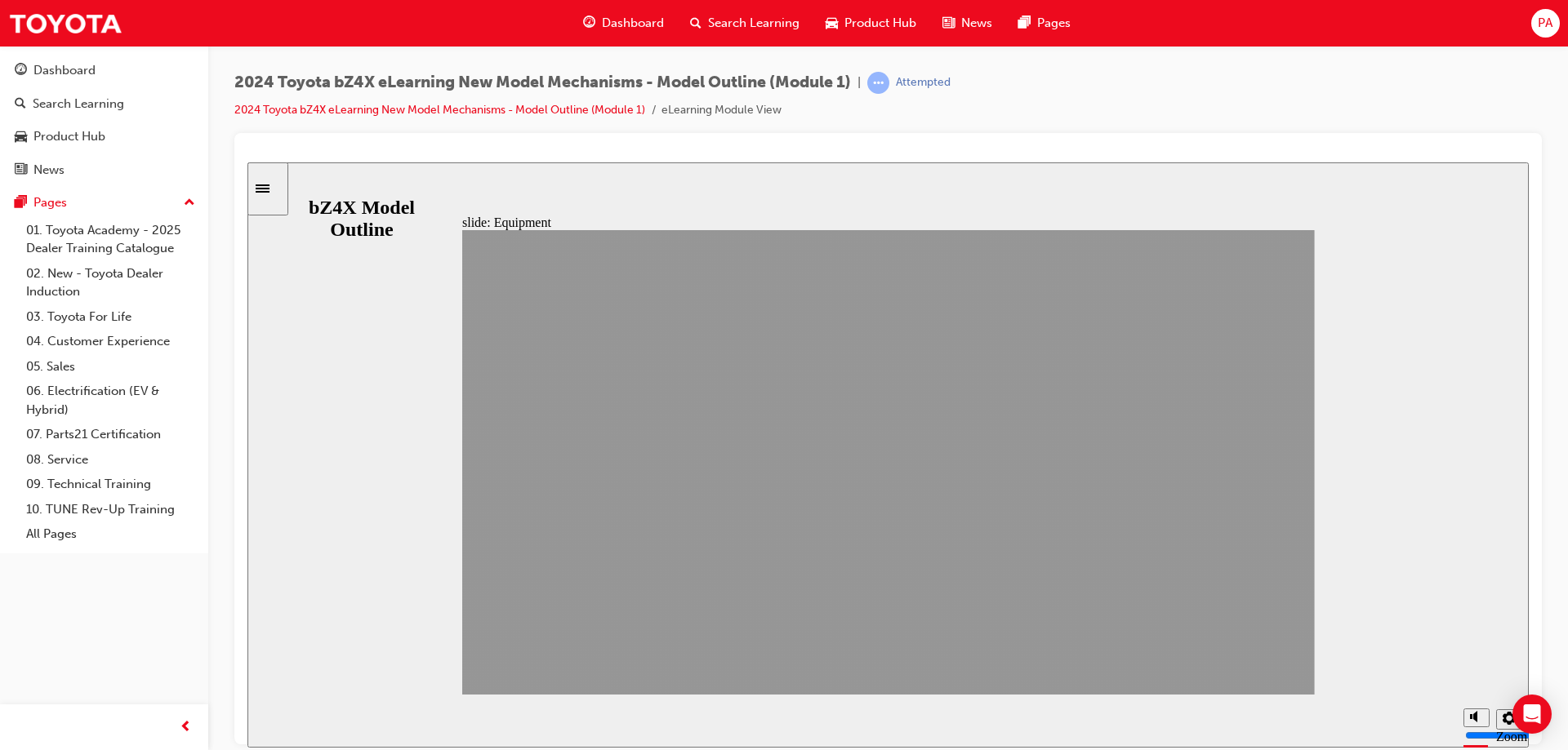
drag, startPoint x: 1267, startPoint y: 649, endPoint x: 1275, endPoint y: 668, distance: 20.6
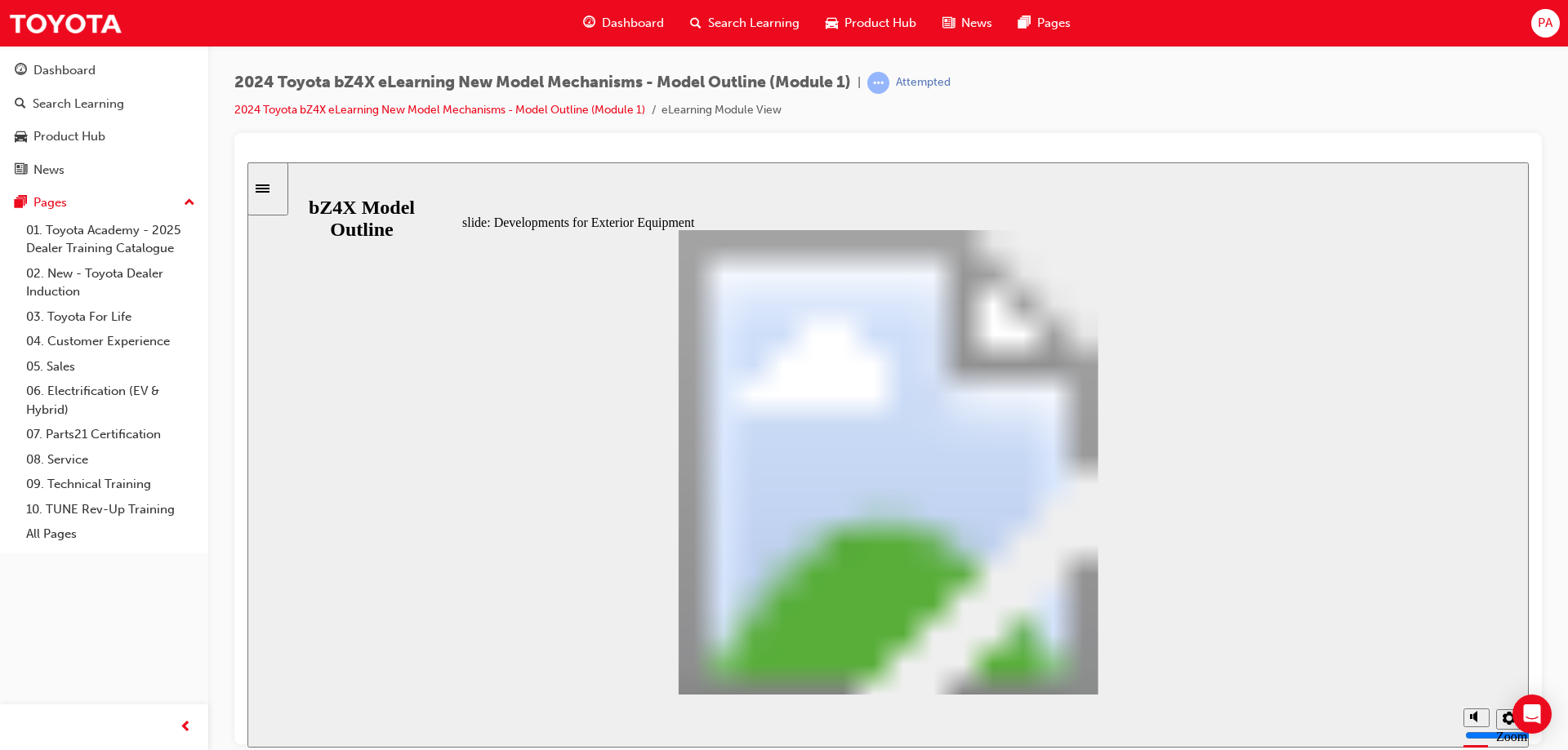
click at [1496, 230] on div "slide: Developments for Exterior Equipment Developments for Exterior Equipment …" at bounding box center [888, 454] width 1281 height 585
click at [1359, 527] on div "slide: Developments for Interior Equipment Rectangle 1 Rectangular Hotspot 1 [N…" at bounding box center [888, 454] width 1281 height 585
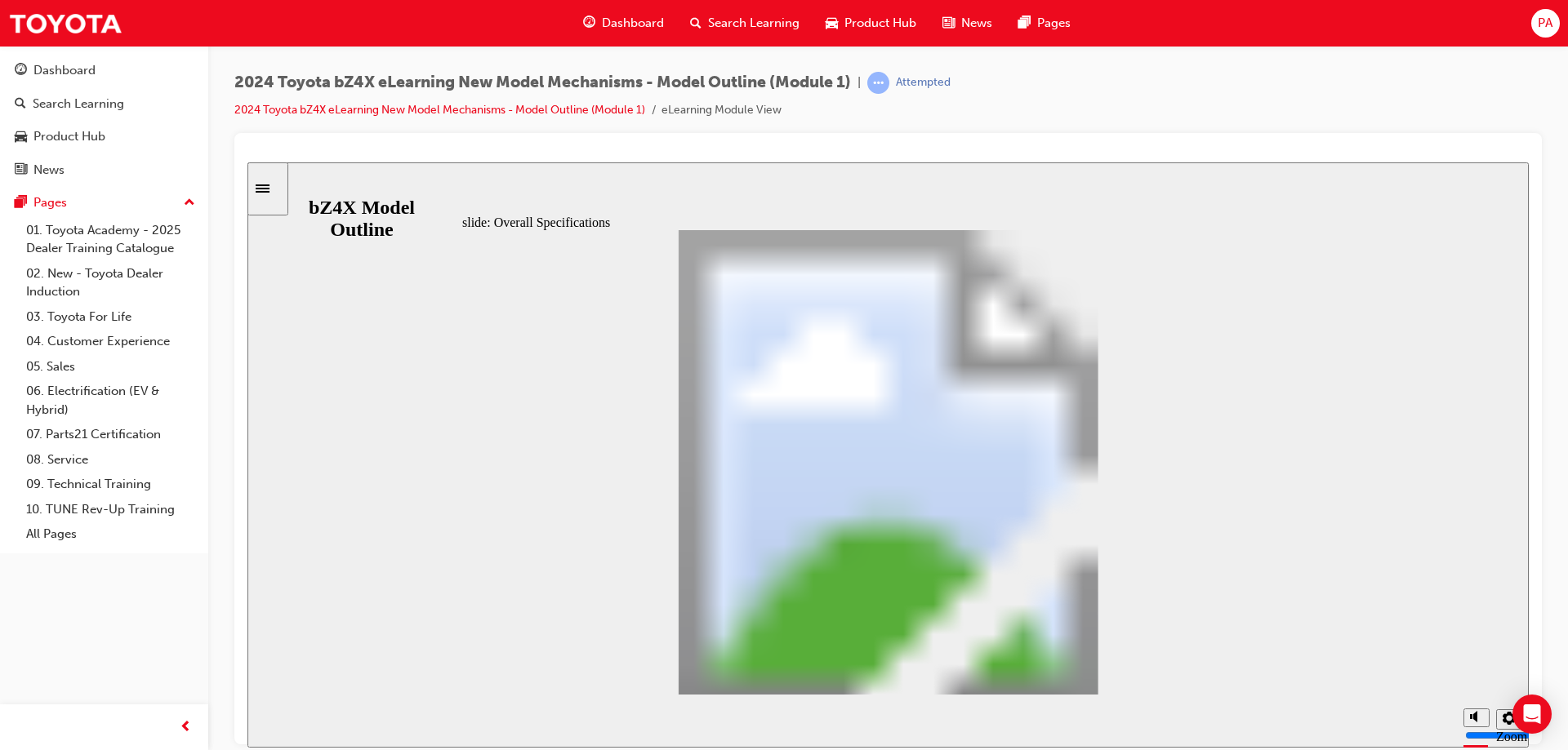
scroll to position [116, 0]
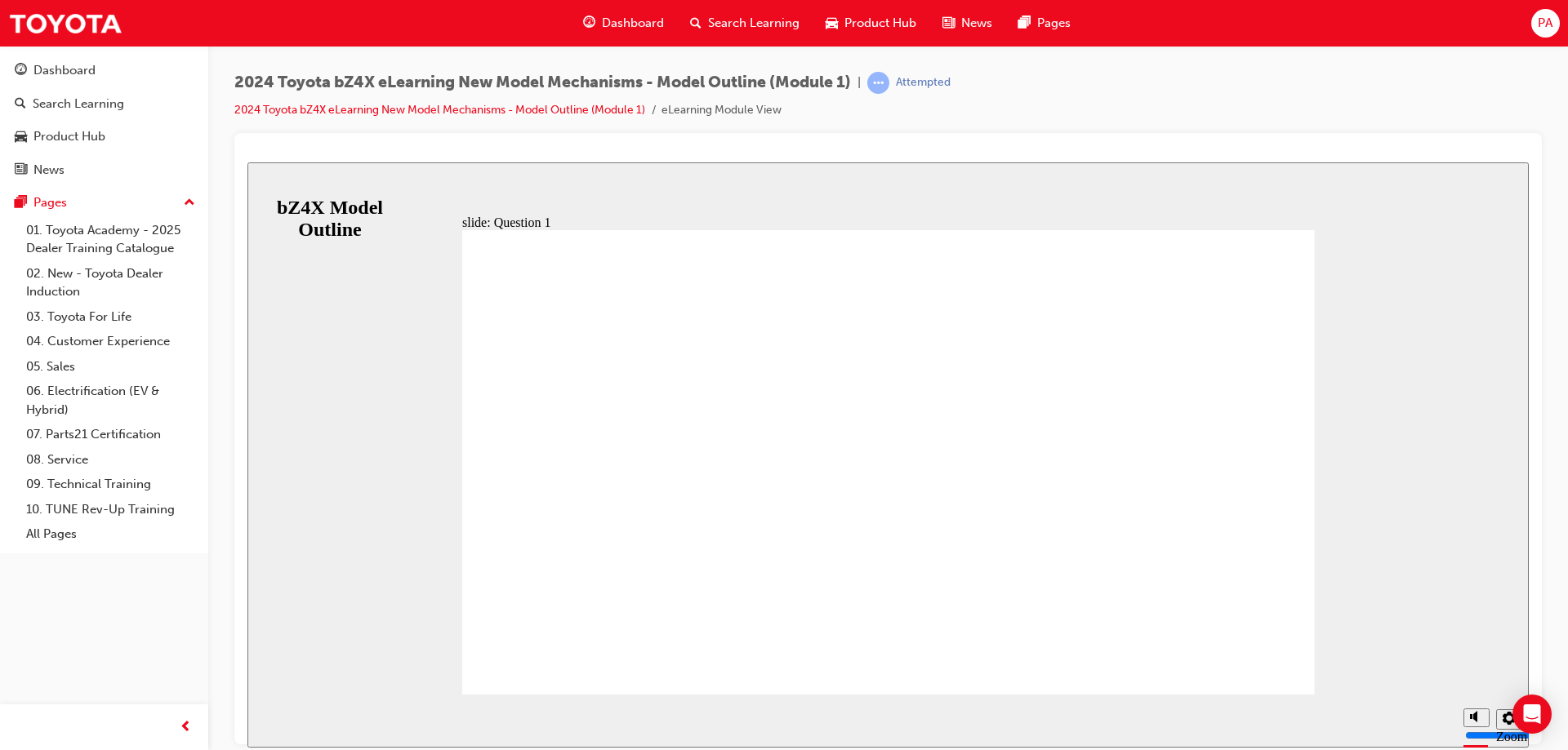
radio input "false"
radio input "true"
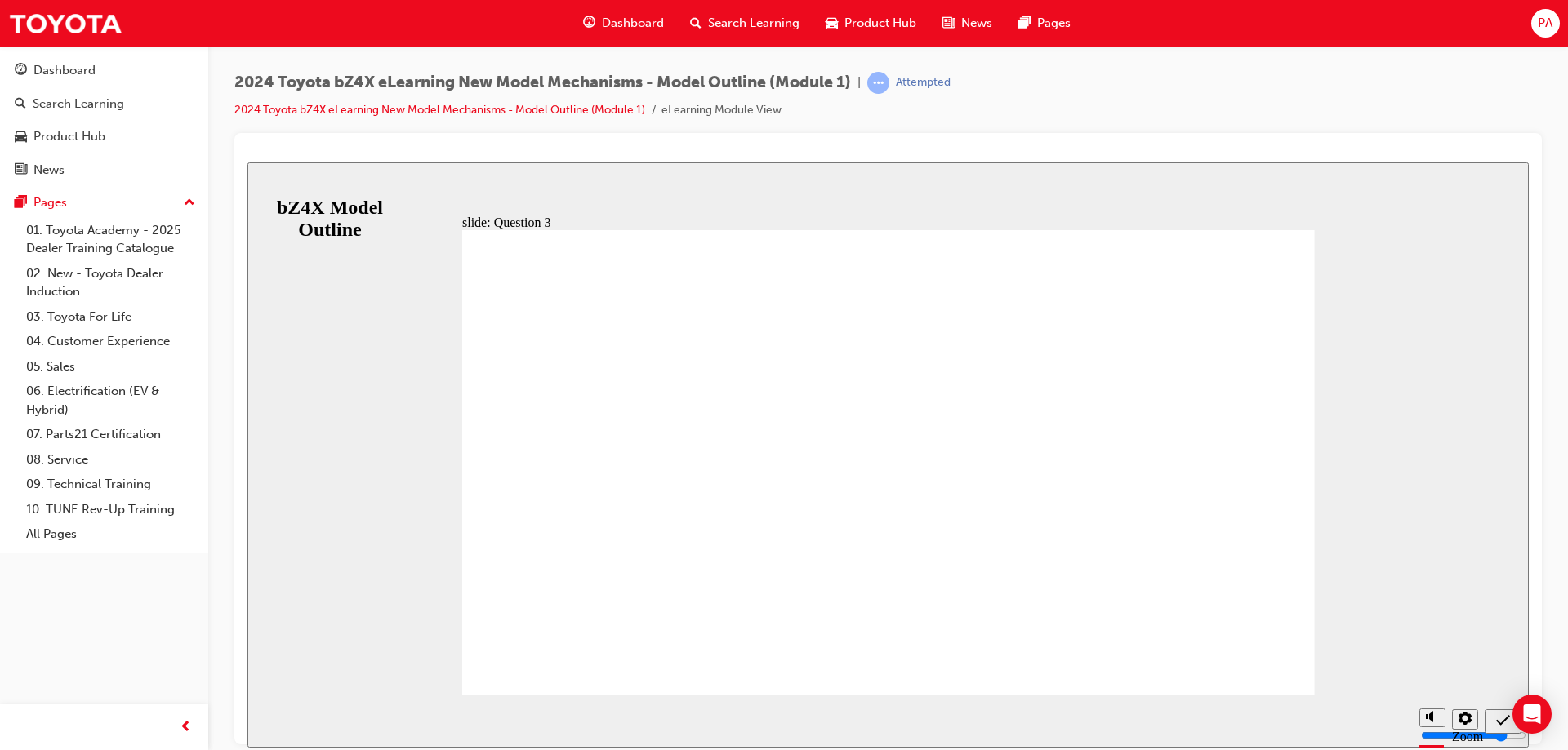
radio input "true"
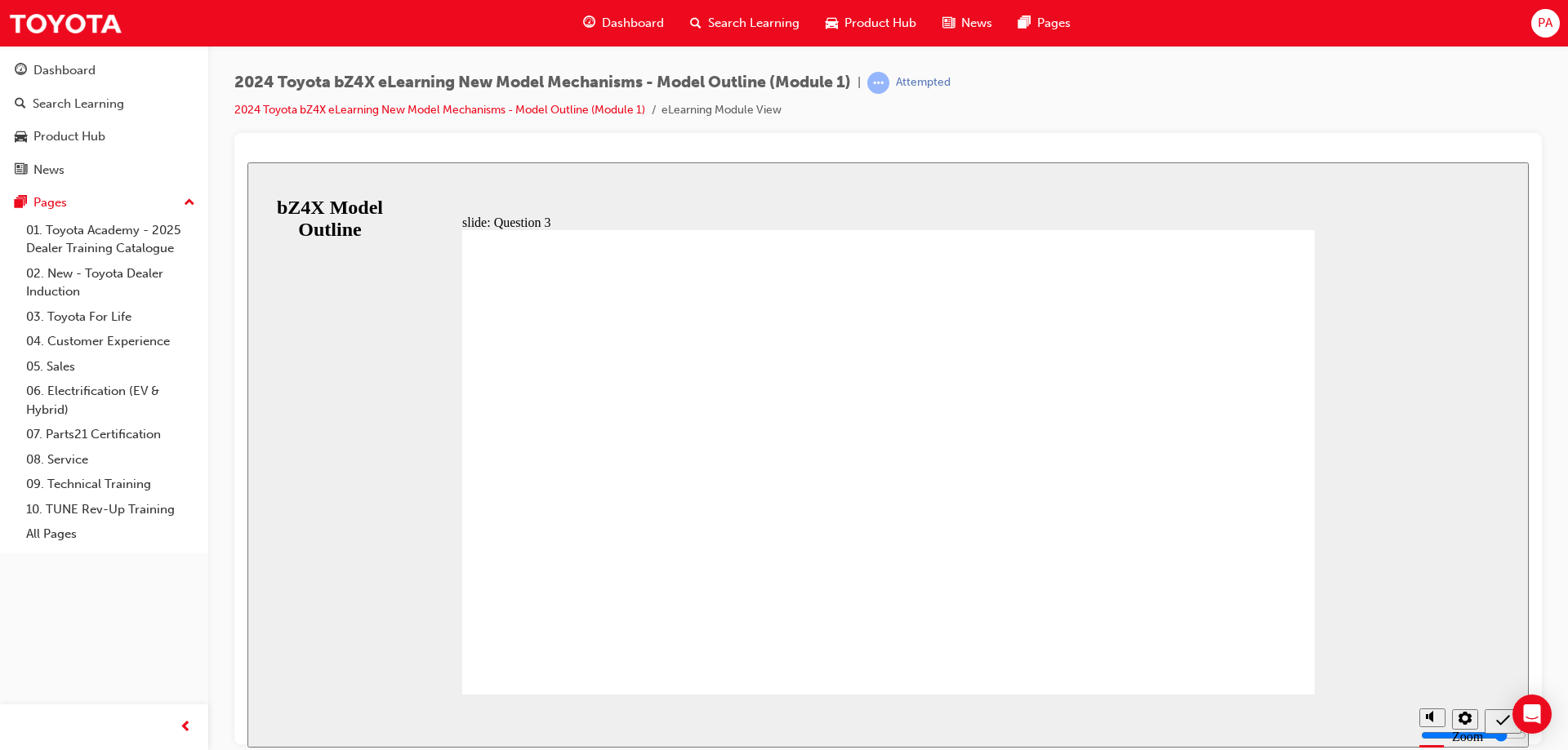
radio input "false"
radio input "true"
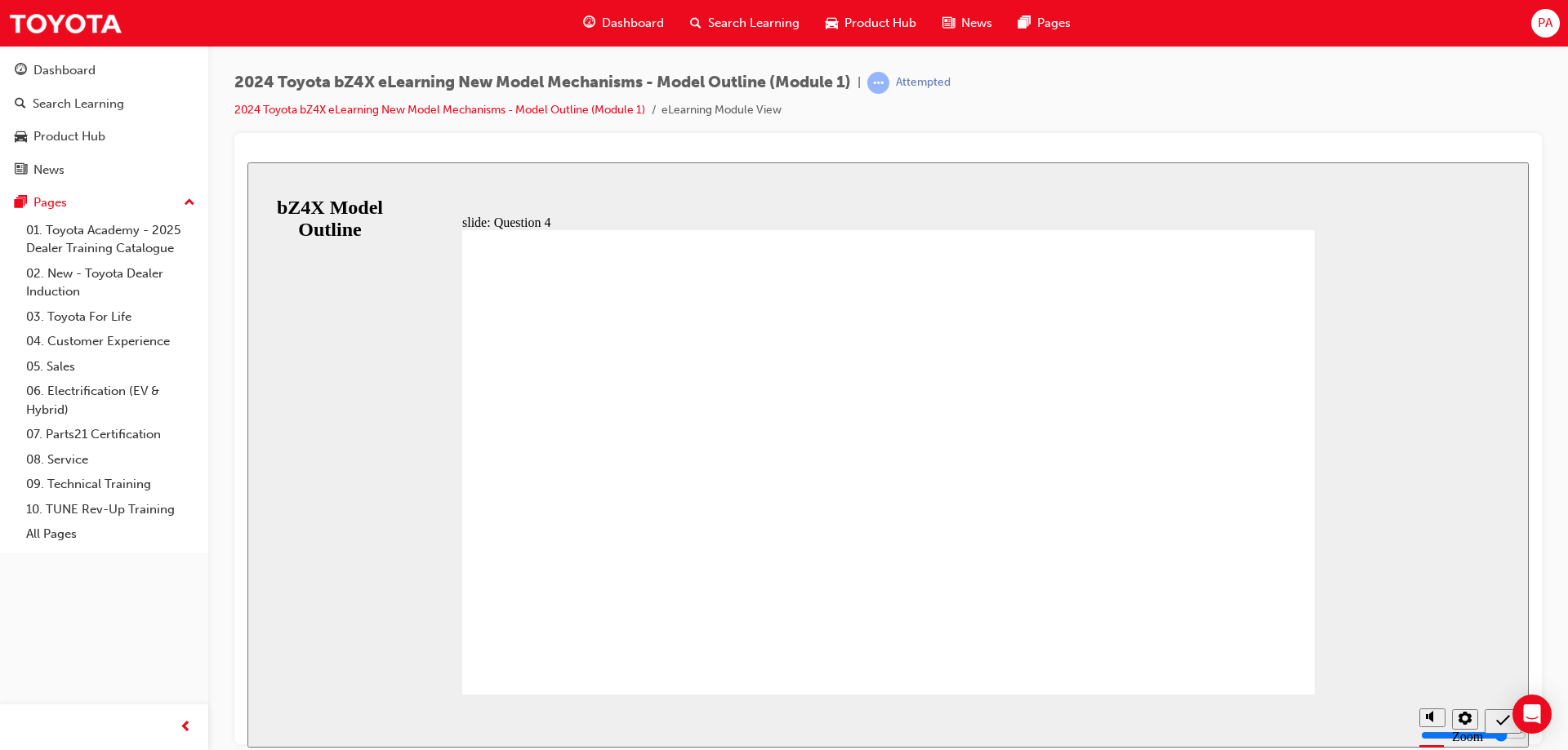
radio input "true"
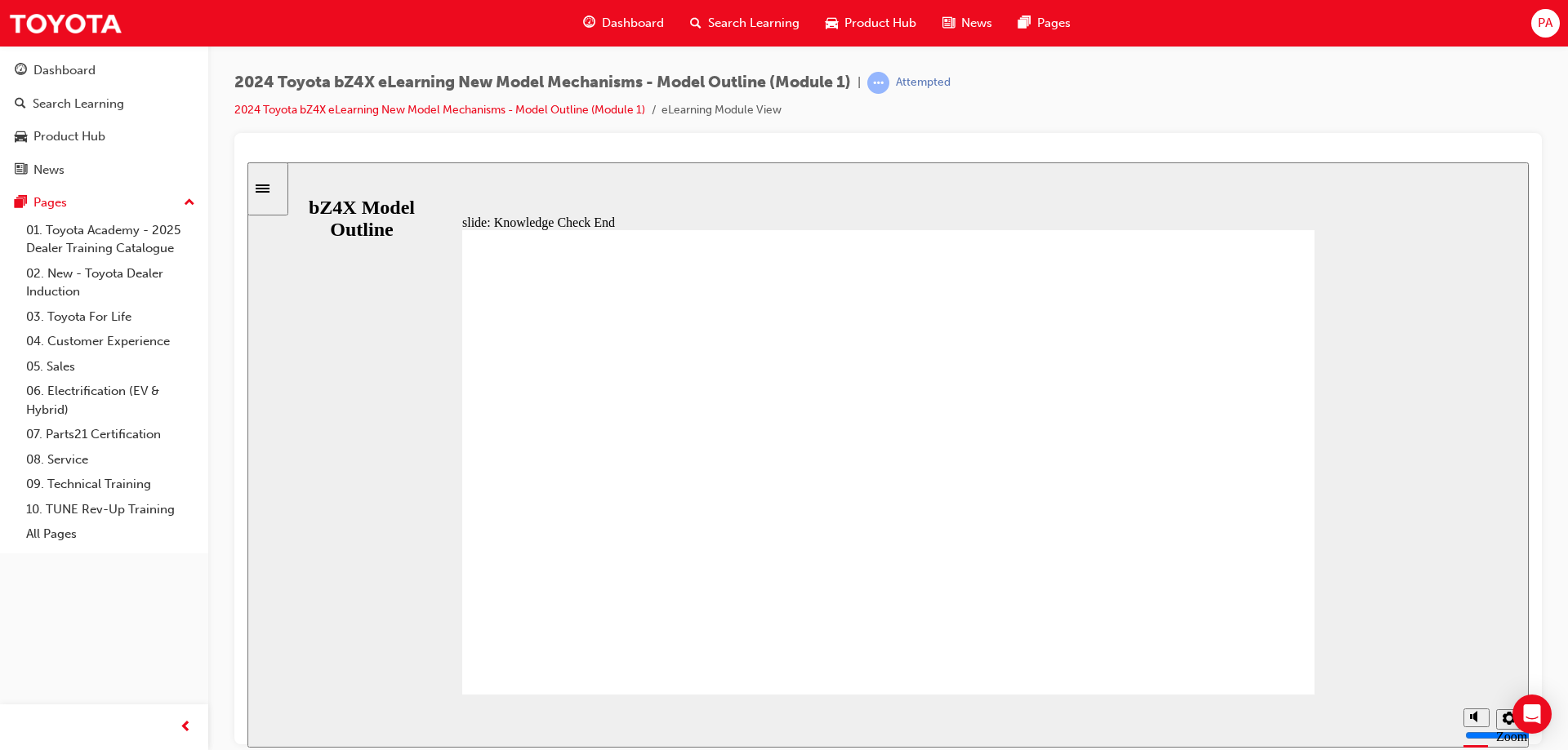
click at [270, 192] on icon "Sidebar Toggle" at bounding box center [262, 187] width 14 height 8
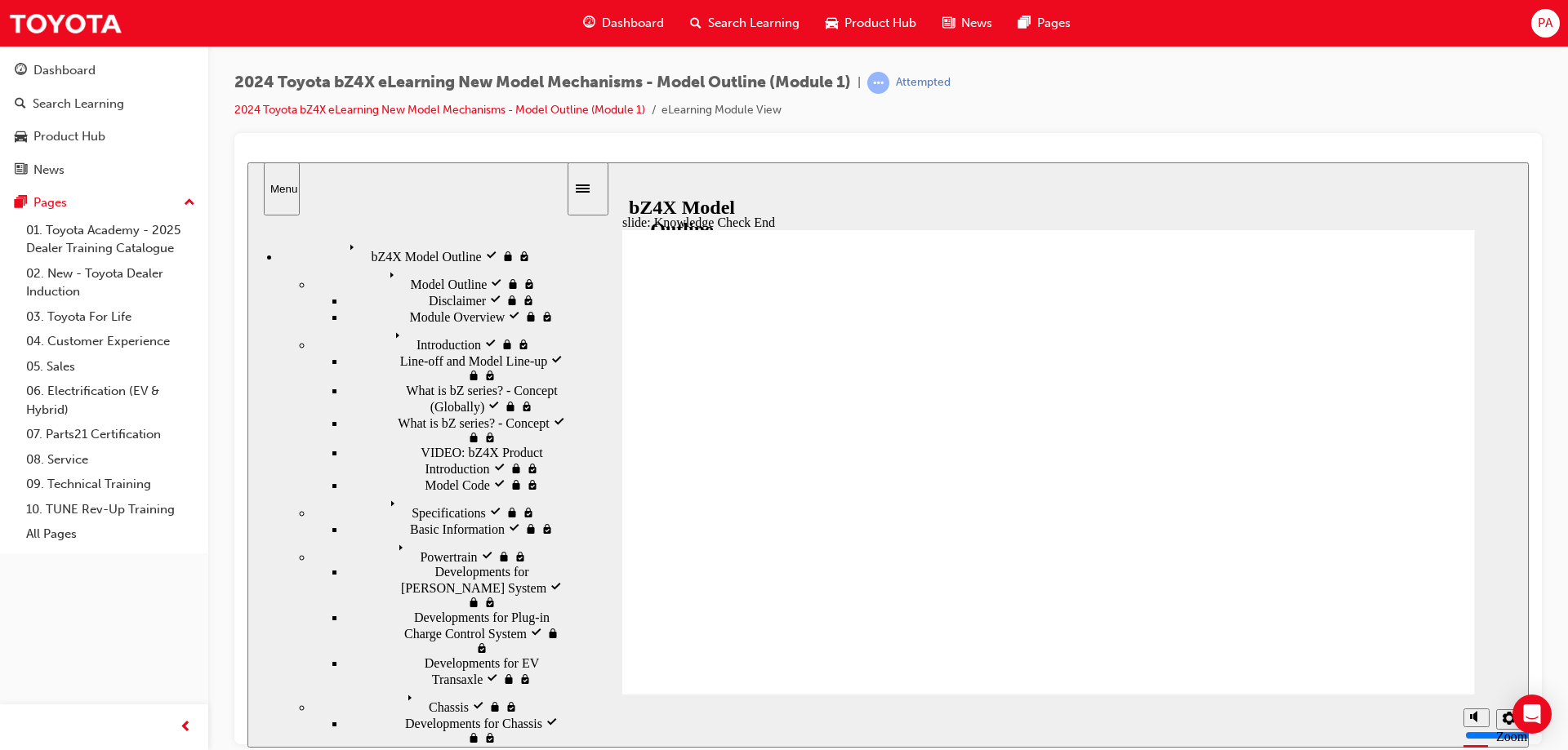
click at [404, 249] on div "bZ4X Model Outline visited bZ4X Model Outline" at bounding box center [423, 249] width 285 height 28
click at [419, 537] on div "Powertrain visited Powertrain" at bounding box center [439, 550] width 253 height 28
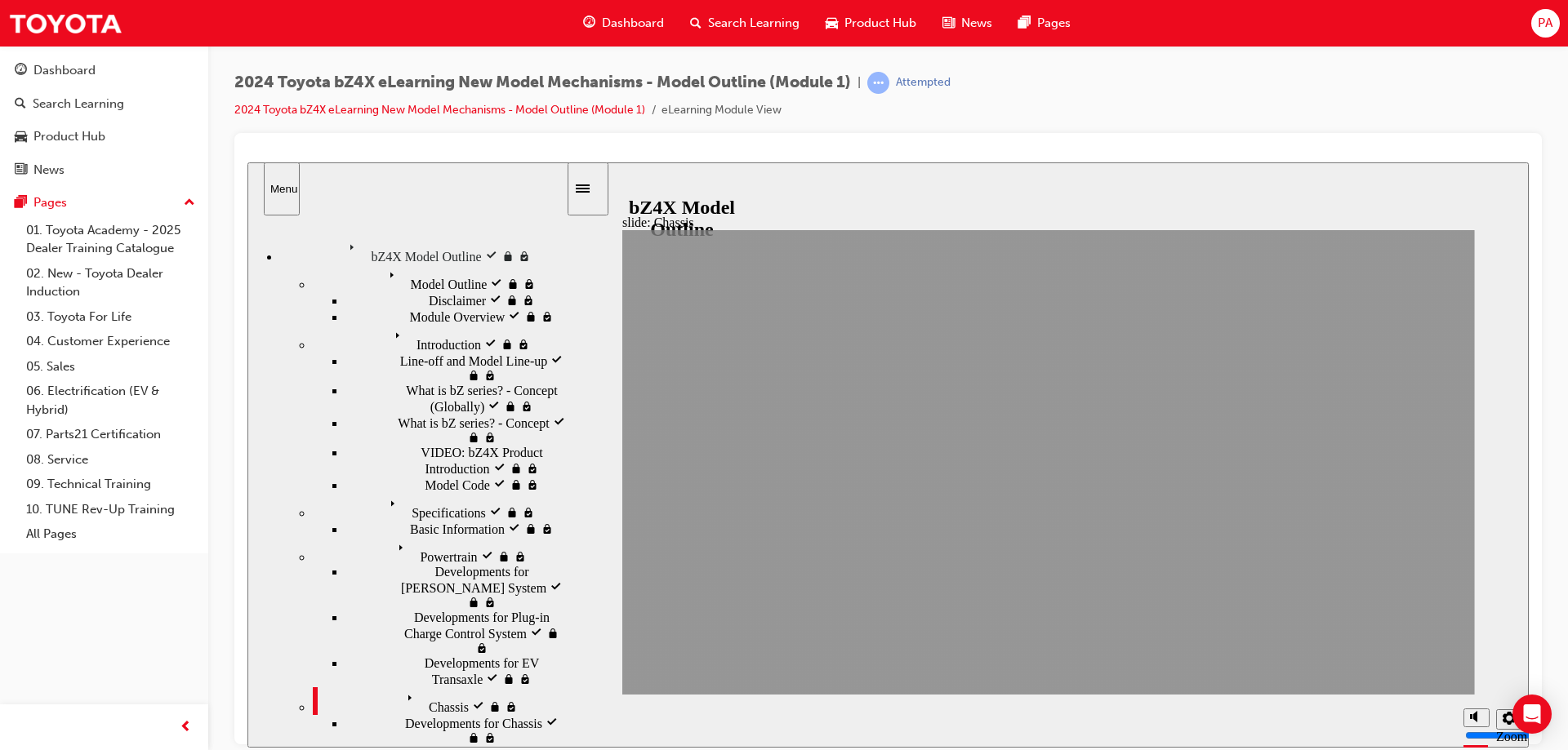
click at [440, 492] on div "Specifications visited Specifications" at bounding box center [439, 505] width 253 height 28
click at [402, 537] on div "Powertrain visited Powertrain" at bounding box center [439, 550] width 253 height 28
click at [430, 492] on div "Specifications visited Specifications" at bounding box center [439, 505] width 253 height 28
click at [409, 520] on span "Basic Information" at bounding box center [457, 527] width 95 height 15
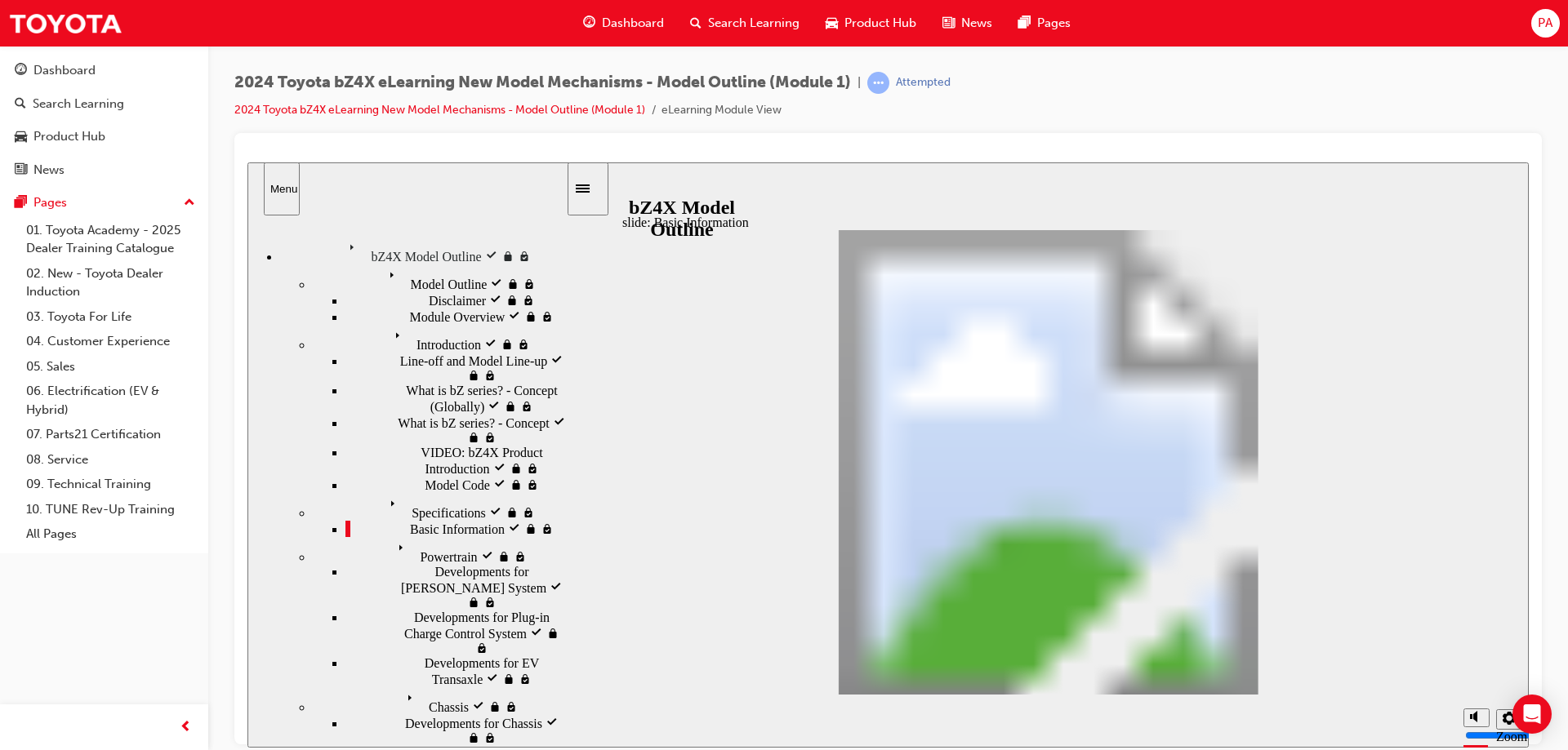
click at [384, 701] on nav "bZ4X Model Outline bZ4X Model Outline Model Outline visited Model Outline" at bounding box center [407, 484] width 318 height 523
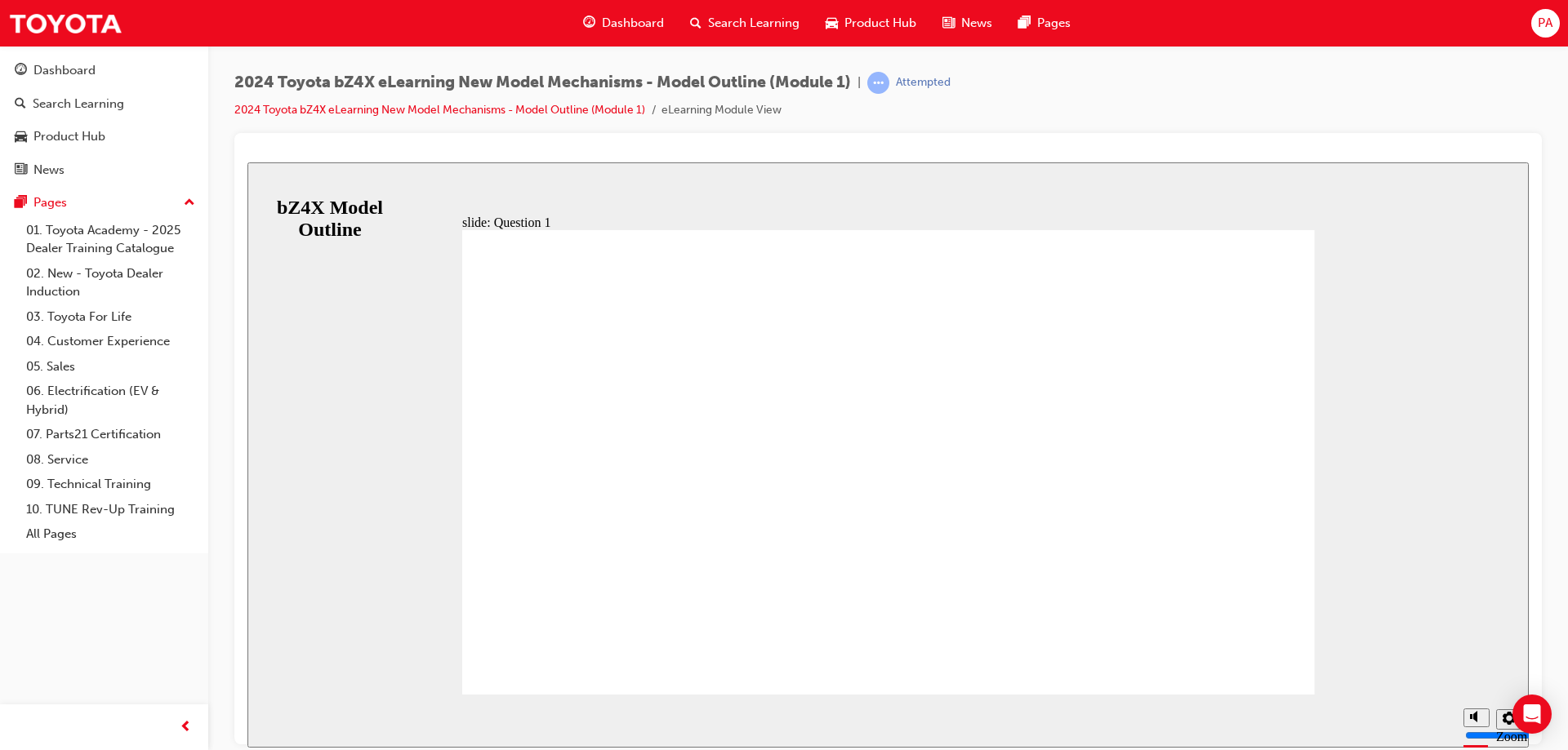
radio input "false"
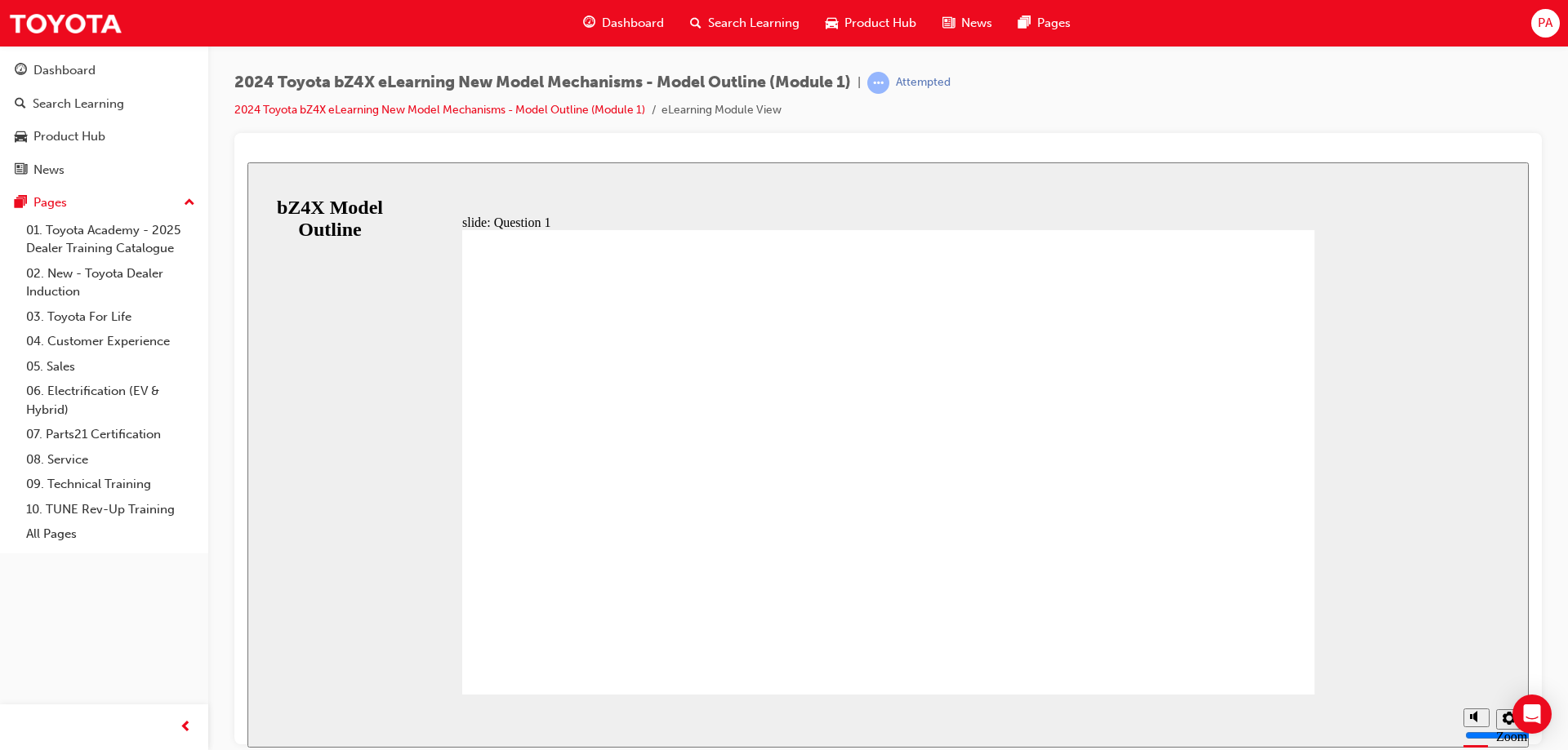
radio input "true"
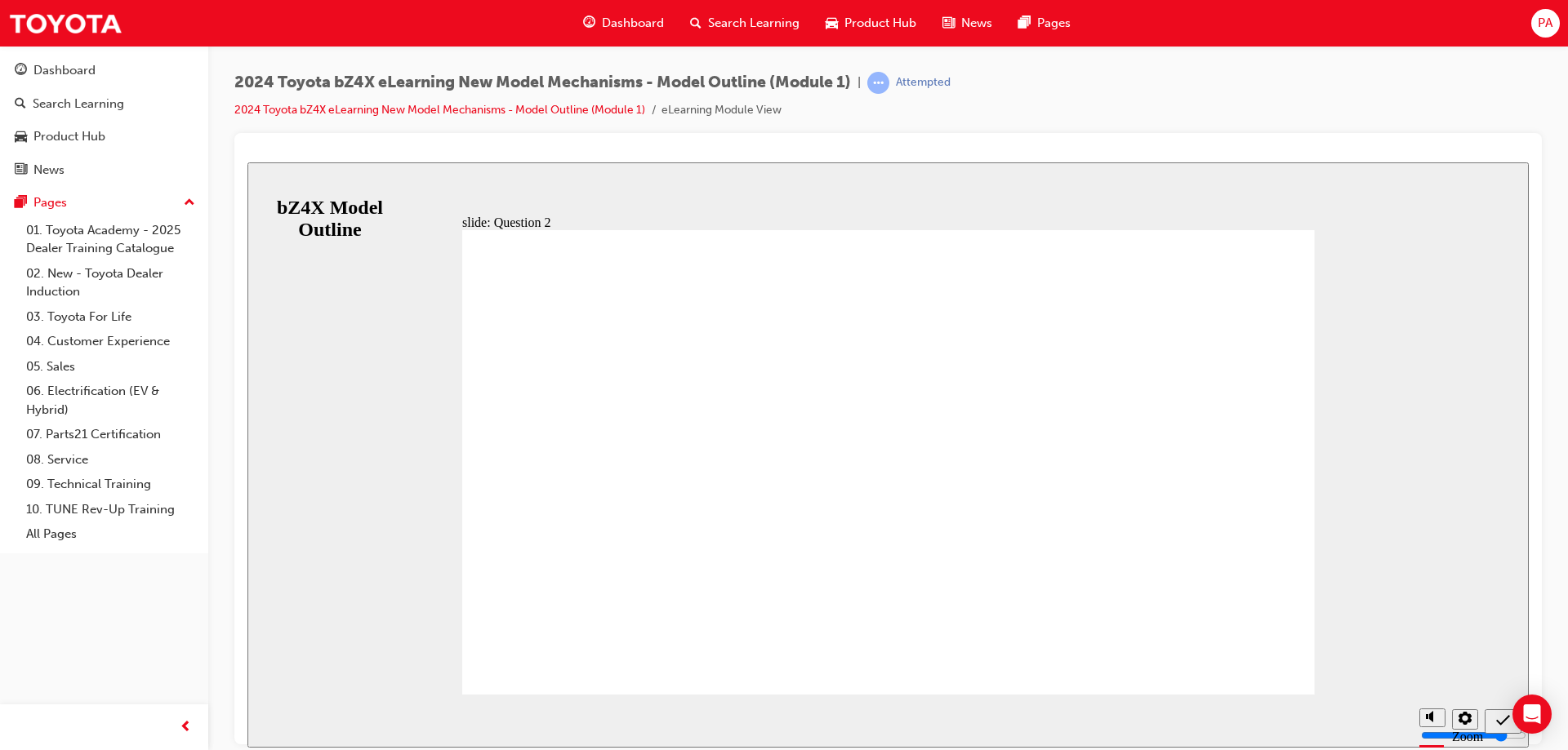
radio input "true"
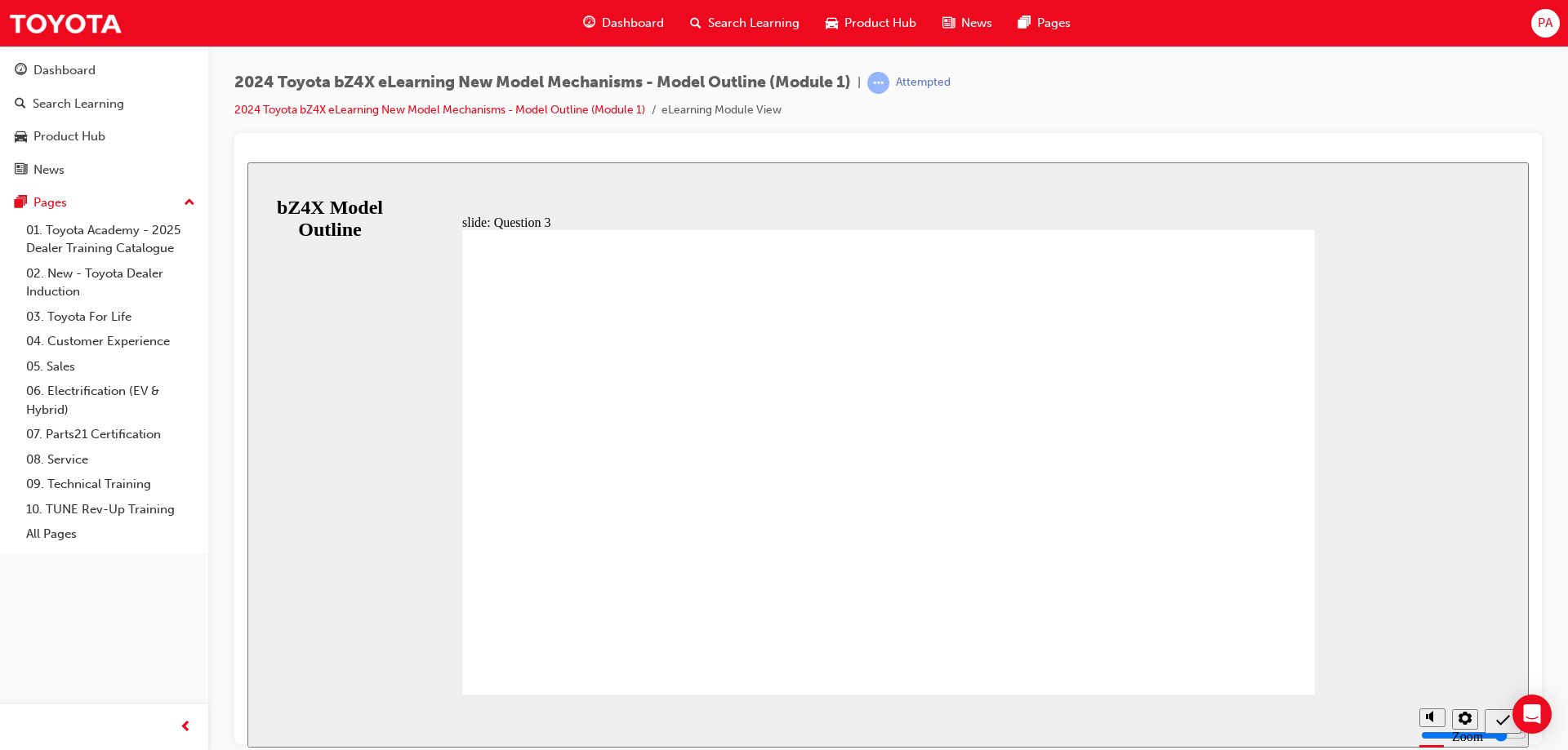
radio input "true"
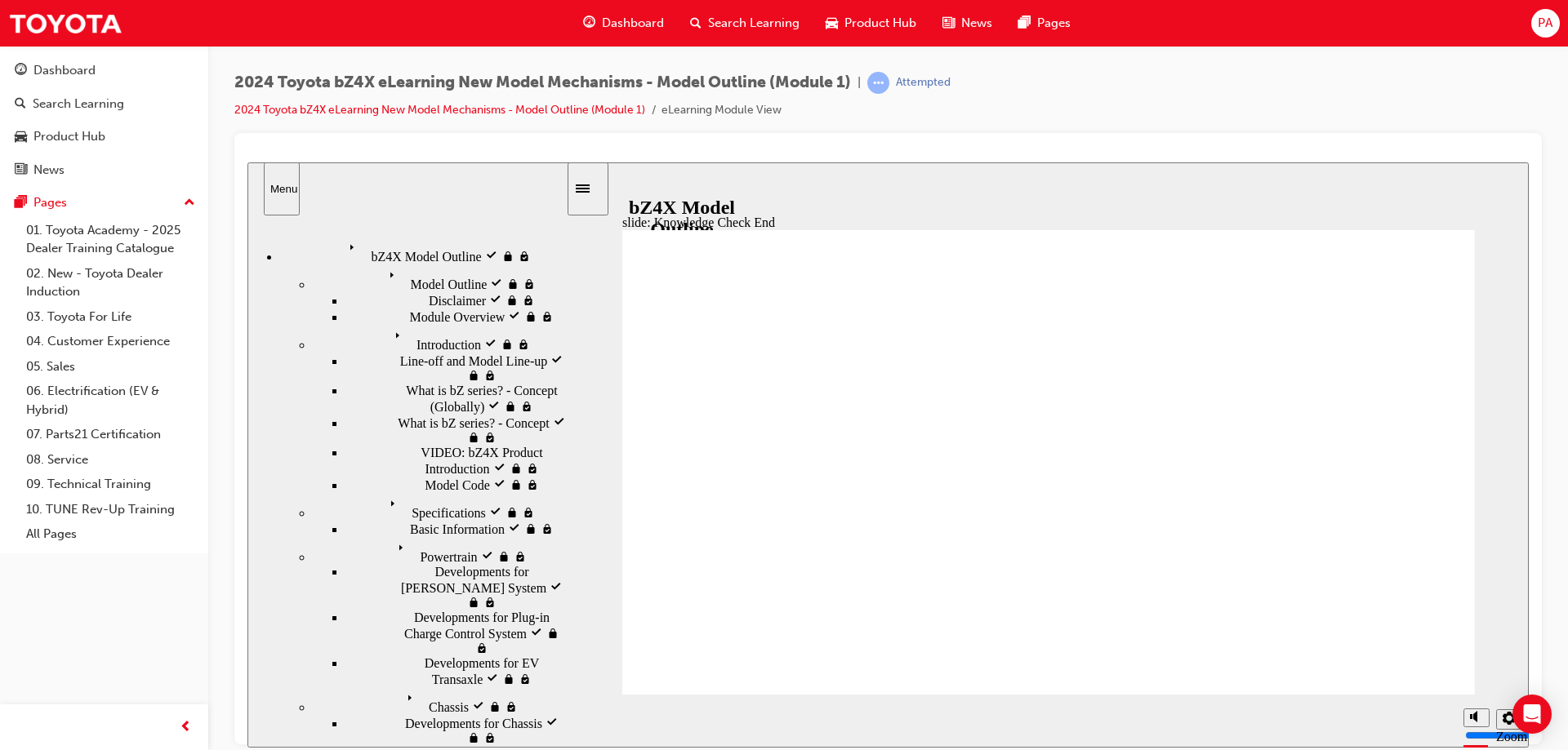
click at [1503, 719] on icon "Previous (Ctrl+Alt+Comma)" at bounding box center [1505, 720] width 8 height 13
click at [461, 108] on link "2024 Toyota bZ4X eLearning New Model Mechanisms - Model Outline (Module 1)" at bounding box center [439, 110] width 410 height 14
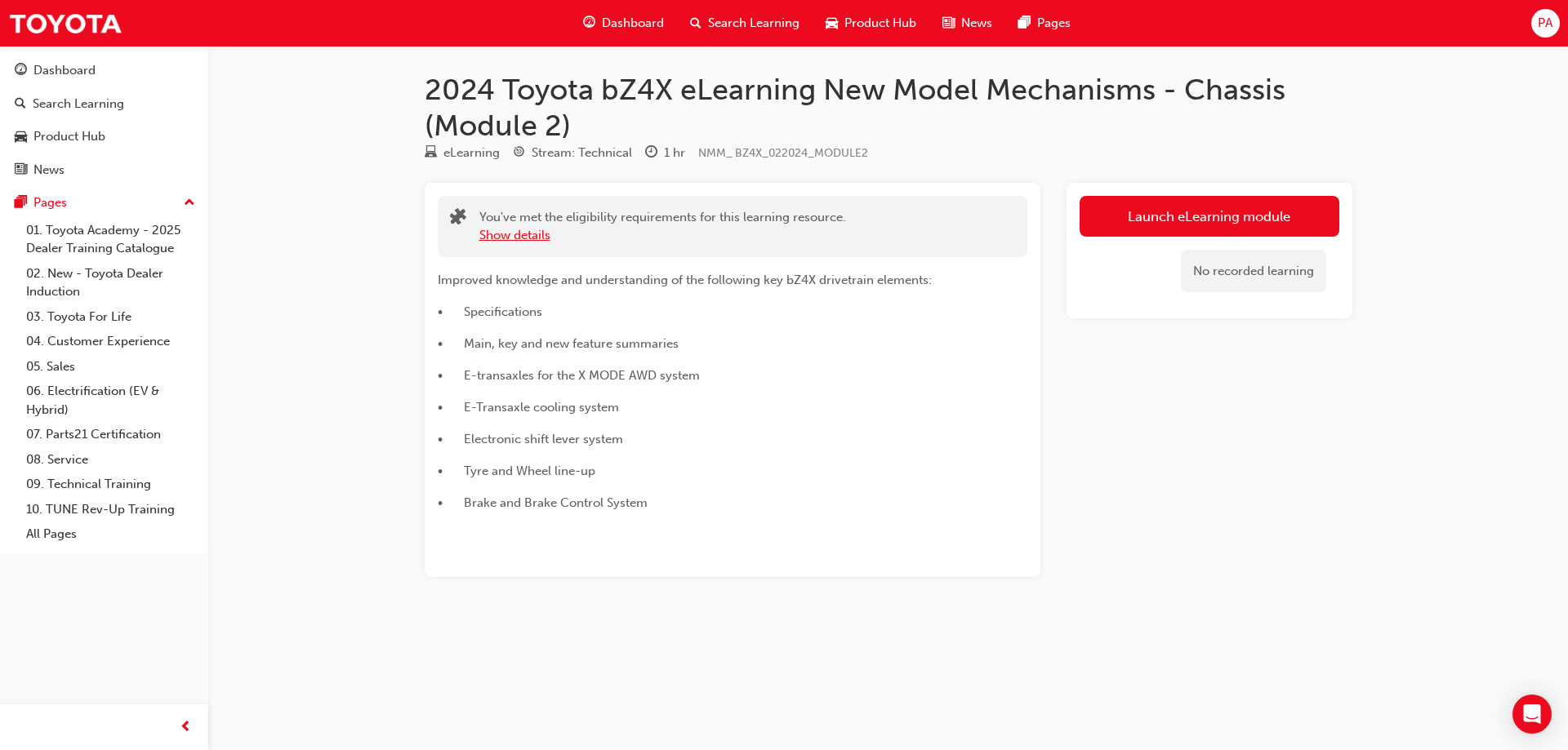
click at [506, 232] on button "Show details" at bounding box center [514, 235] width 71 height 18
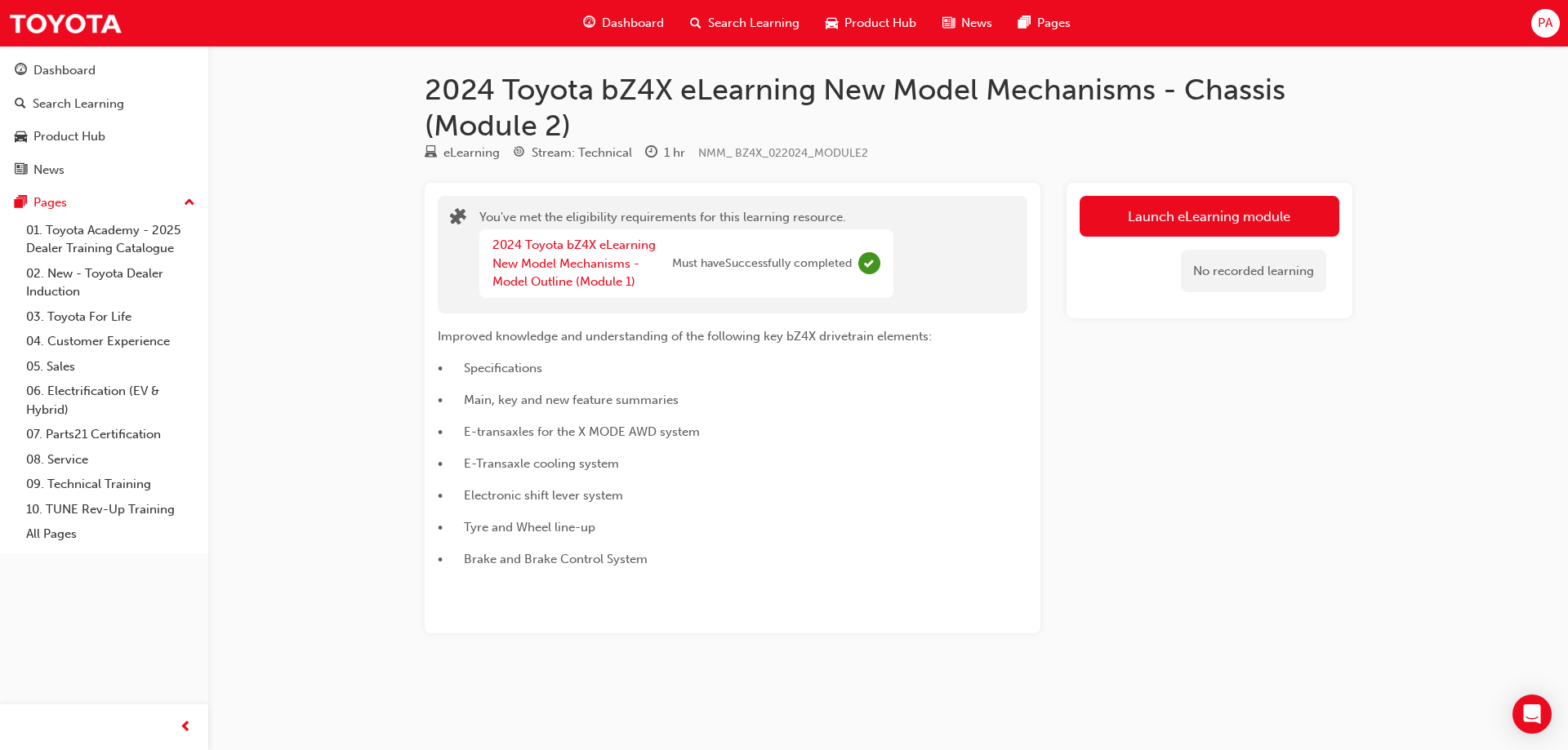
click at [1244, 474] on div "Launch eLearning module No recorded learning" at bounding box center [1209, 408] width 285 height 450
click at [680, 700] on div "2024 Toyota bZ4X eLearning New Model Mechanisms - Chassis (Module 2) eLearning …" at bounding box center [784, 375] width 1568 height 750
click at [1539, 27] on span "PA" at bounding box center [1544, 22] width 15 height 18
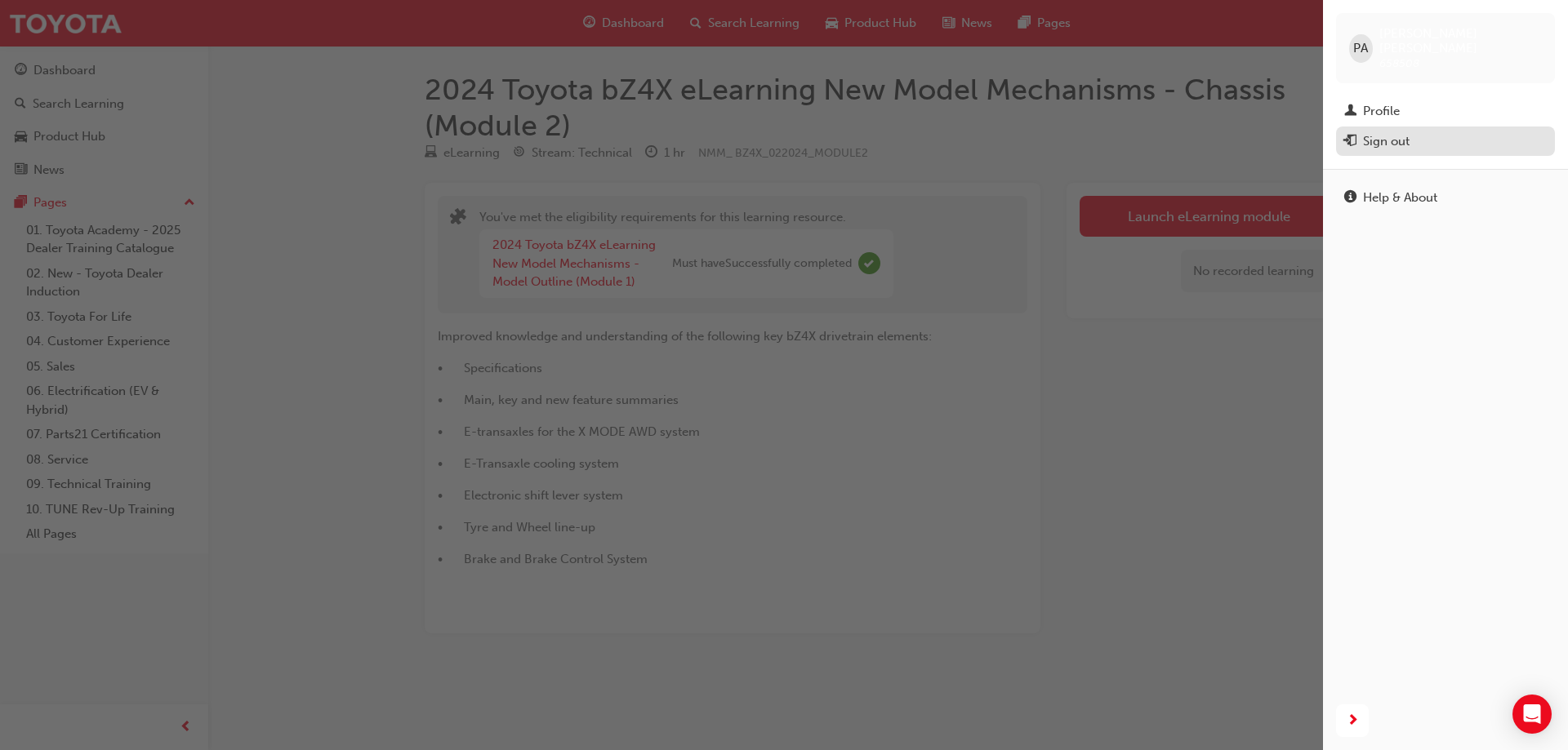
click at [1434, 131] on div "Sign out" at bounding box center [1445, 141] width 203 height 20
